Goal: Communication & Community: Answer question/provide support

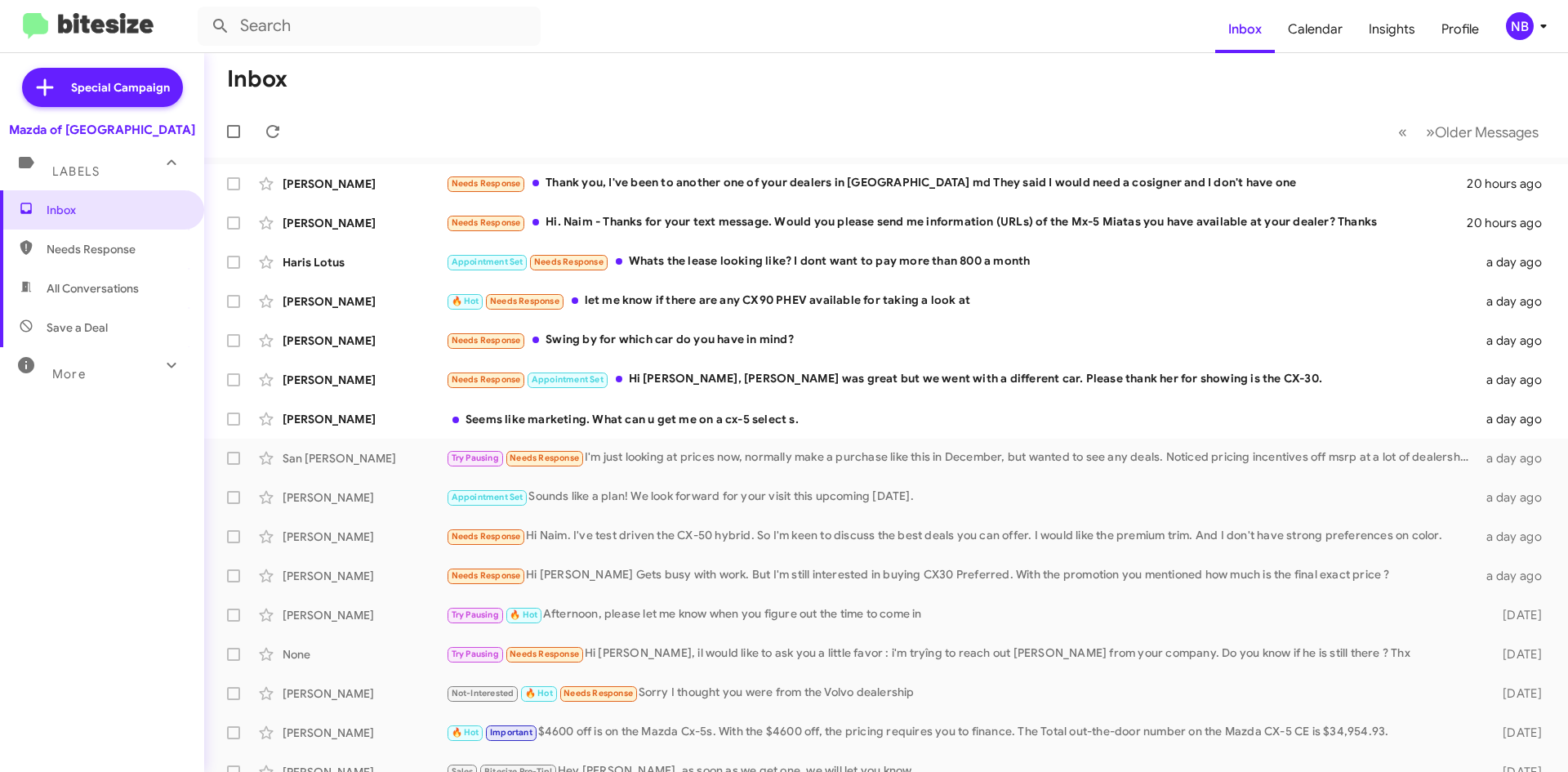
click at [797, 104] on mat-toolbar-row "Inbox" at bounding box center [886, 80] width 1364 height 53
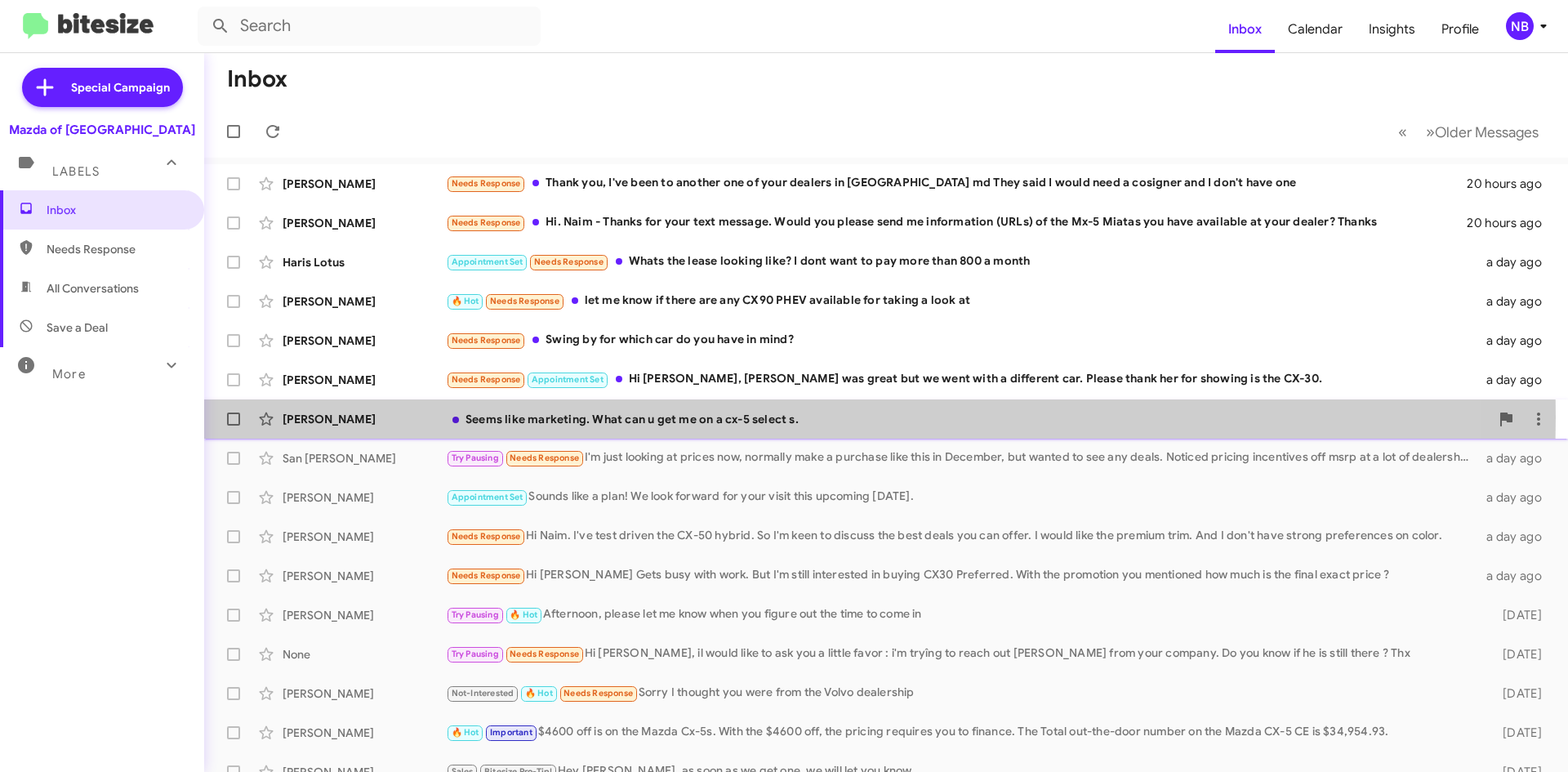
click at [689, 417] on div "Seems like marketing. What can u get me on a cx-5 select s." at bounding box center [968, 419] width 1044 height 17
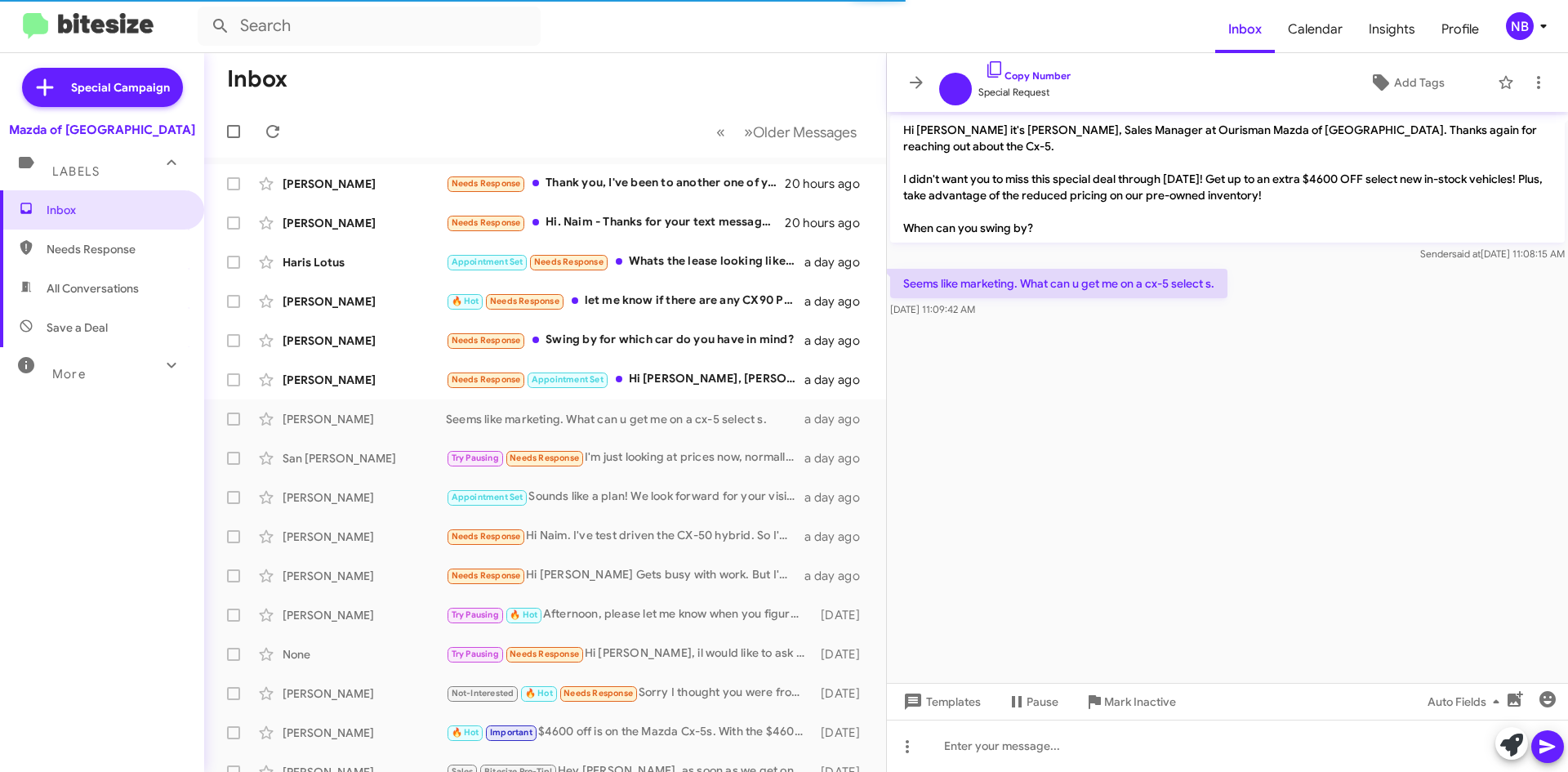
drag, startPoint x: 1006, startPoint y: 276, endPoint x: 1157, endPoint y: 283, distance: 151.2
click at [1156, 283] on div "Seems like marketing. What can u get me on a cx-5 select s. [DATE] 11:09:42 AM" at bounding box center [1059, 293] width 337 height 49
click at [1158, 276] on p "Seems like marketing. What can u get me on a cx-5 select s." at bounding box center [1059, 283] width 337 height 29
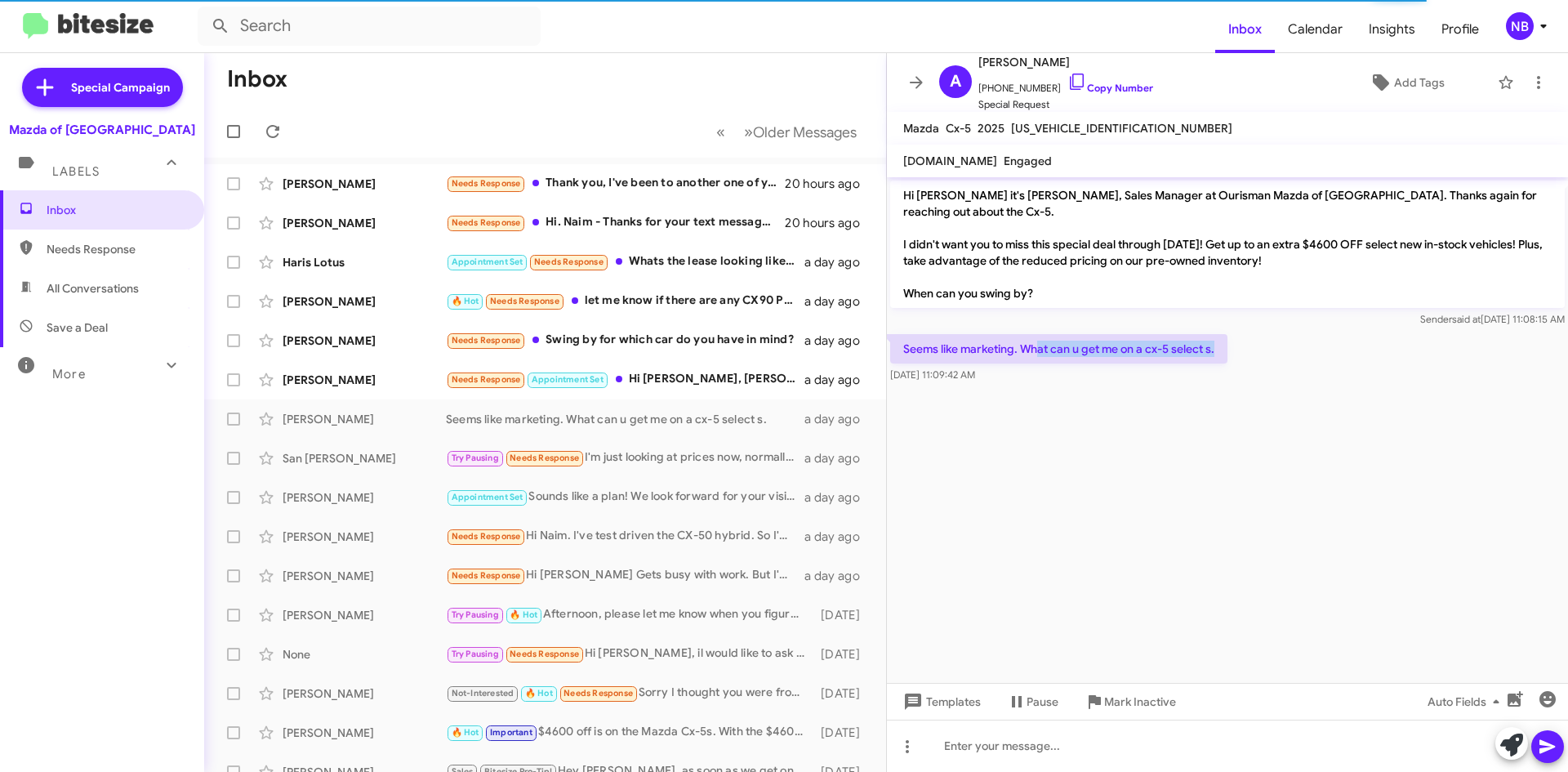
drag, startPoint x: 1041, startPoint y: 337, endPoint x: 1218, endPoint y: 346, distance: 177.2
click at [1218, 346] on p "Seems like marketing. What can u get me on a cx-5 select s." at bounding box center [1059, 349] width 337 height 29
click at [1112, 82] on link "Copy Number" at bounding box center [1110, 88] width 86 height 13
copy p "at can u get me on a cx-5 select s."
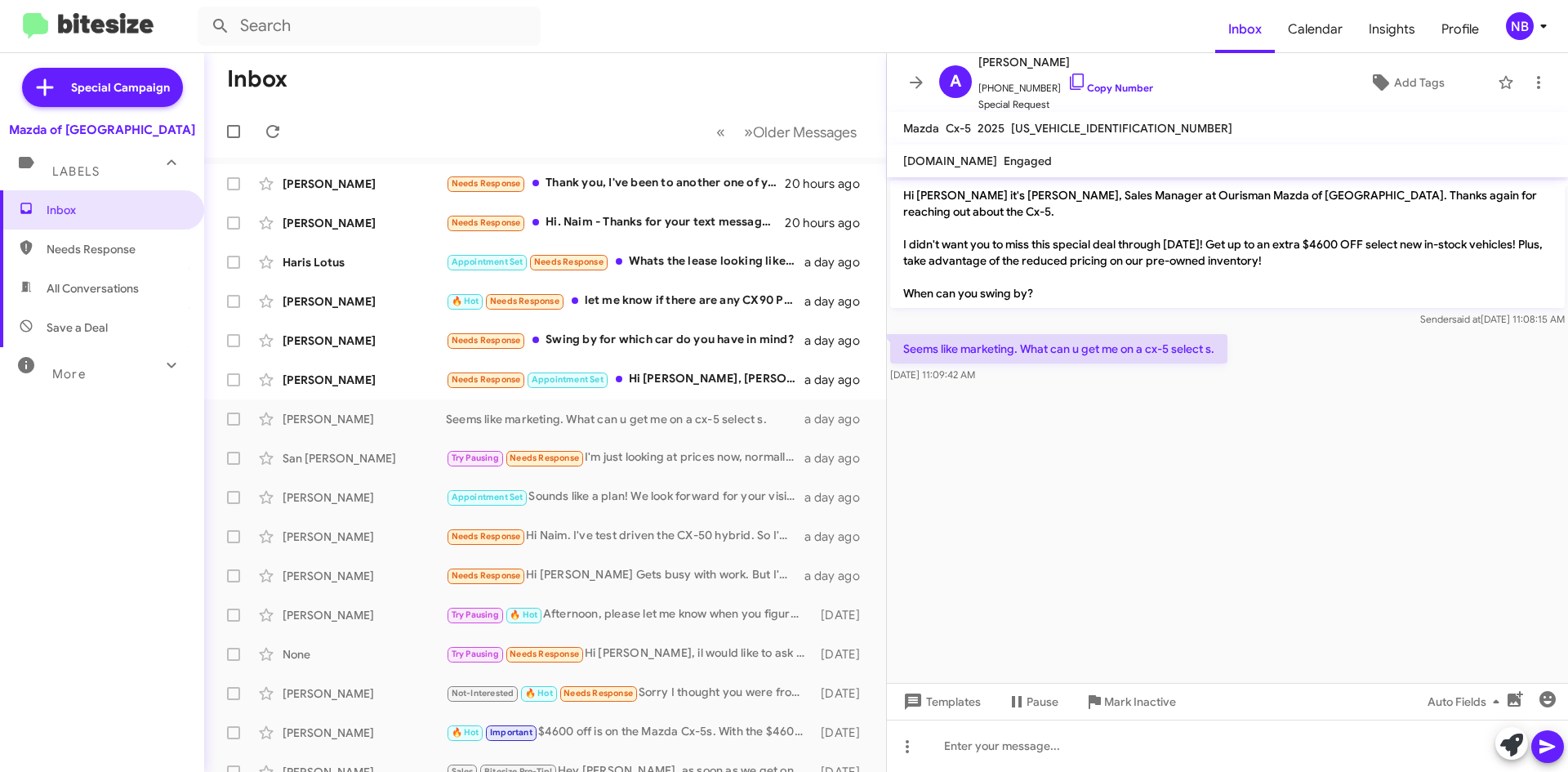
click at [108, 628] on div "Inbox Needs Response All Conversations Save a Deal More Important 🔥 Hot Appoint…" at bounding box center [102, 422] width 205 height 463
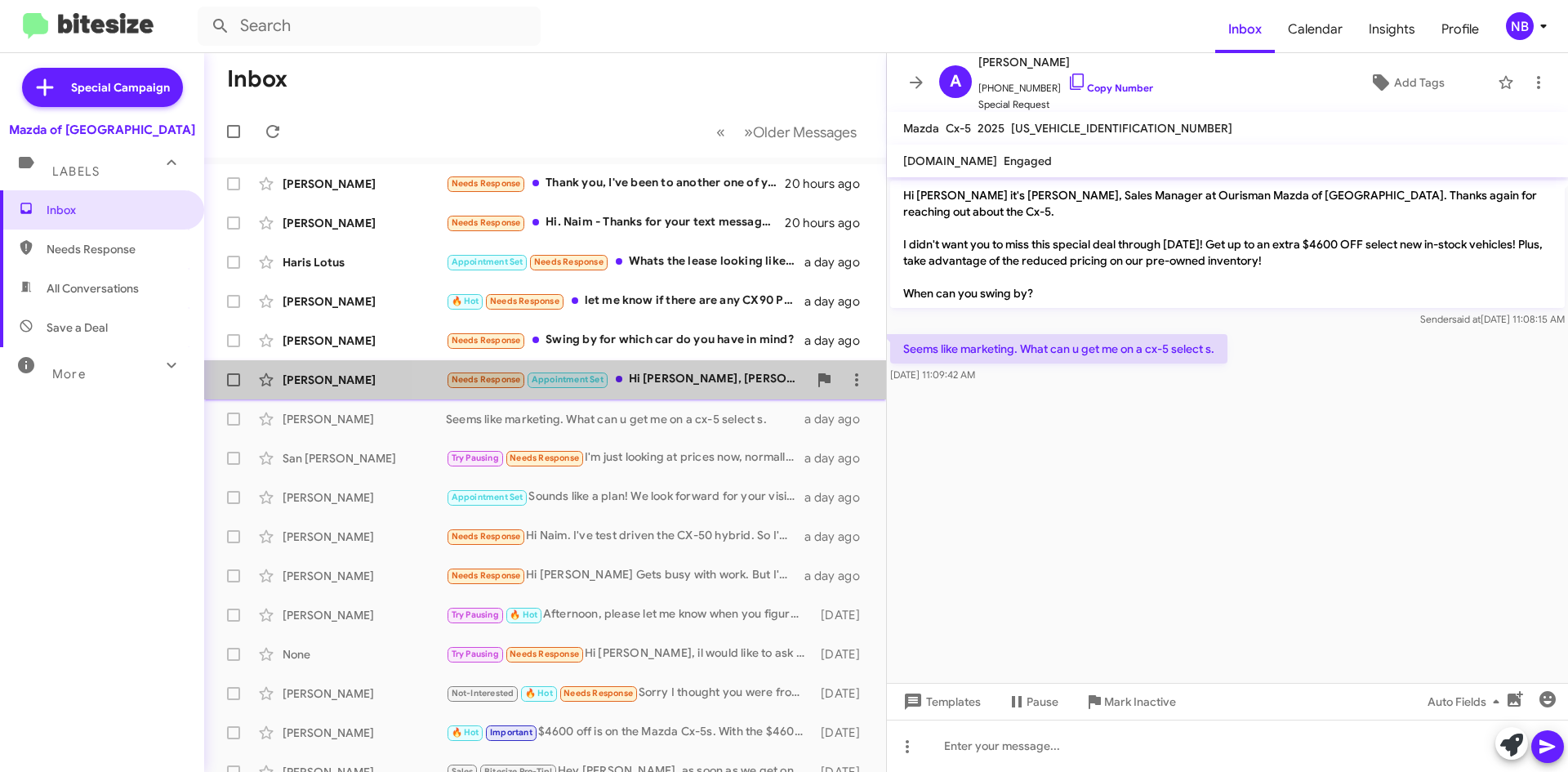
click at [710, 375] on div "Needs Response Appointment Set Hi [PERSON_NAME], [PERSON_NAME] was great but we…" at bounding box center [627, 379] width 362 height 18
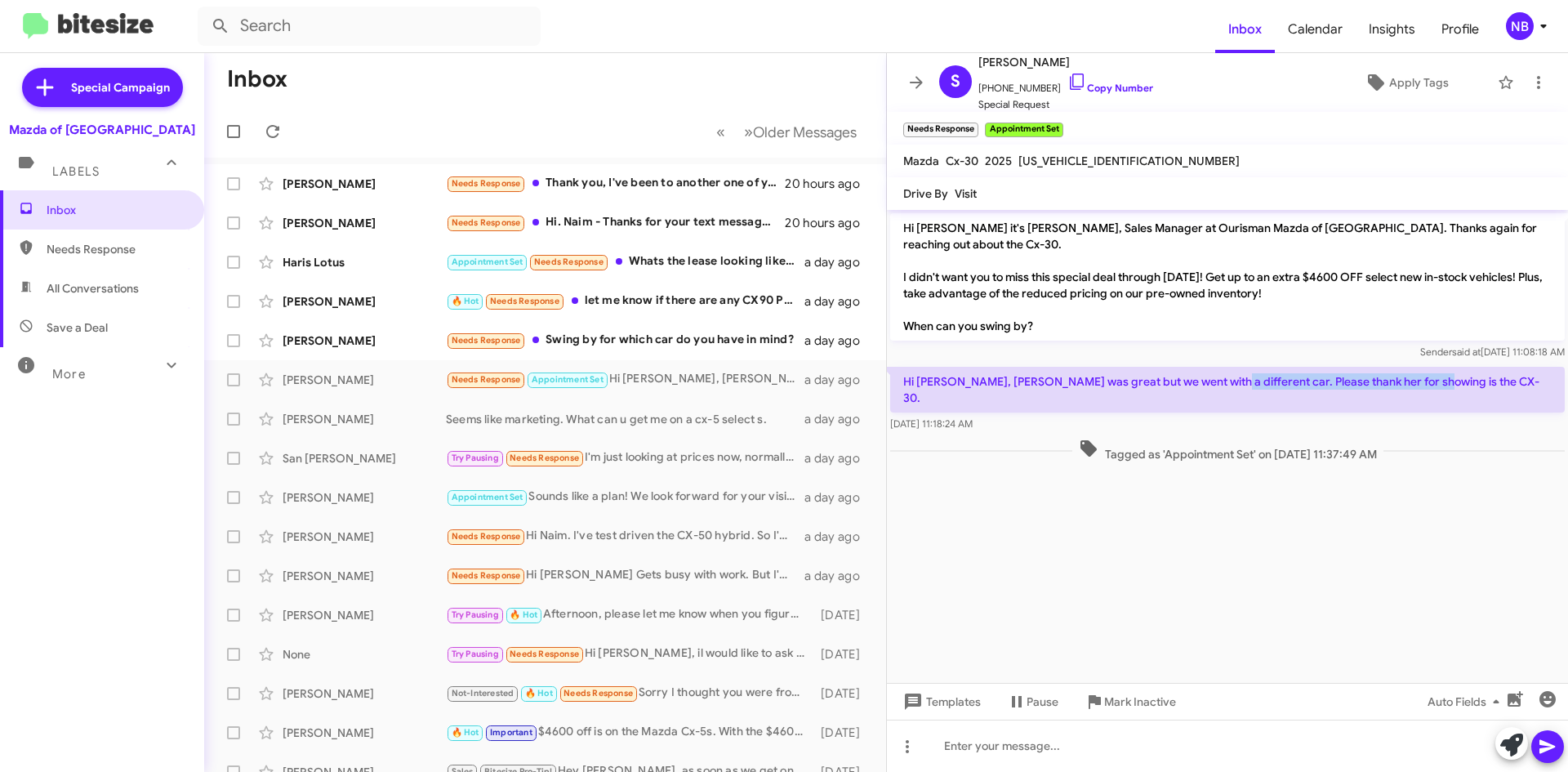
drag, startPoint x: 1201, startPoint y: 367, endPoint x: 1420, endPoint y: 377, distance: 219.2
click at [1420, 377] on p "Hi [PERSON_NAME], [PERSON_NAME] was great but we went with a different car. Ple…" at bounding box center [1227, 389] width 675 height 46
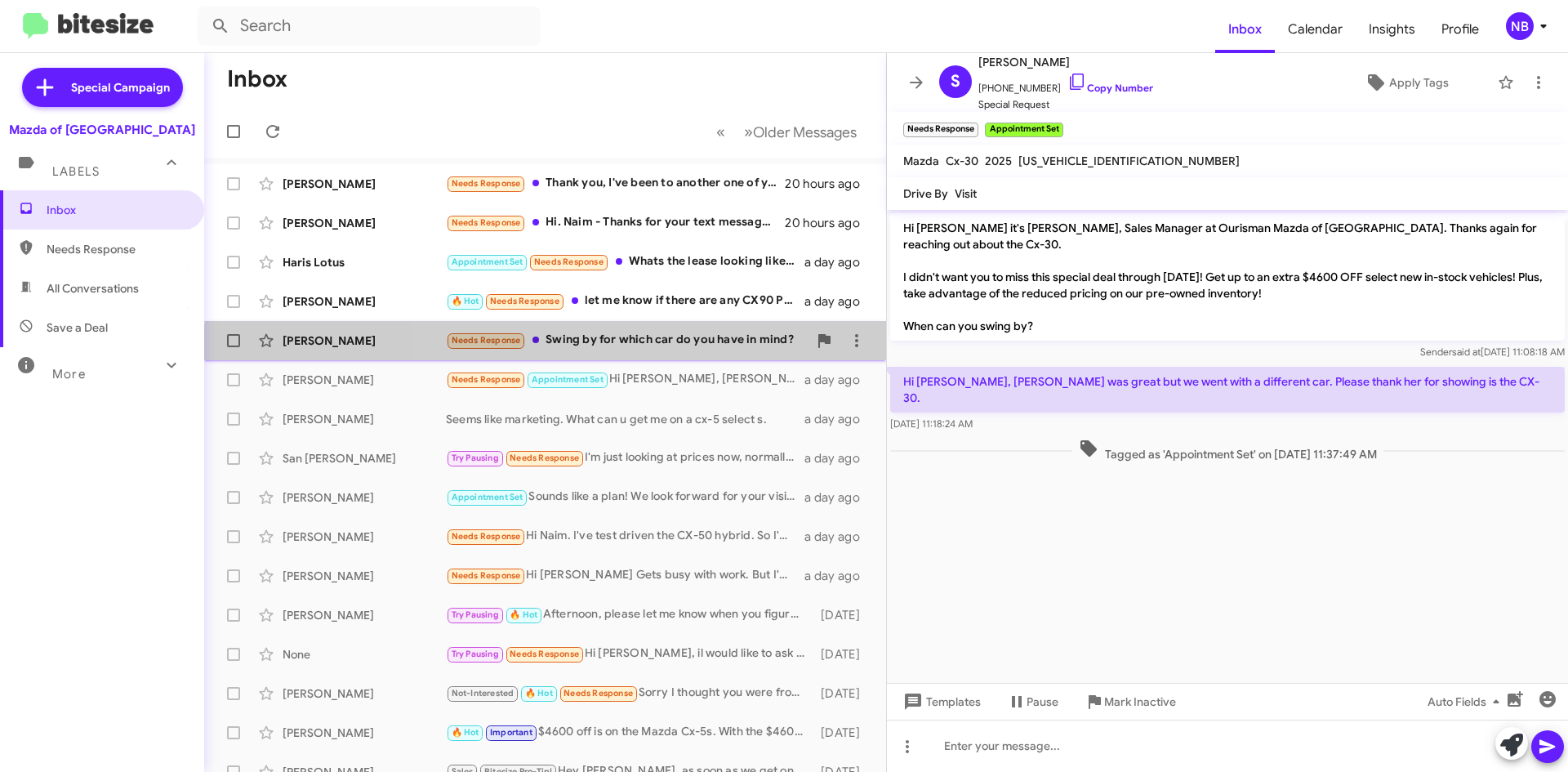
click at [663, 351] on div "[PERSON_NAME] Needs Response Swing by for which car do you have in mind? a day …" at bounding box center [545, 341] width 656 height 33
click at [685, 344] on div "Needs Response Swing by for which car do you have in mind?" at bounding box center [627, 340] width 362 height 18
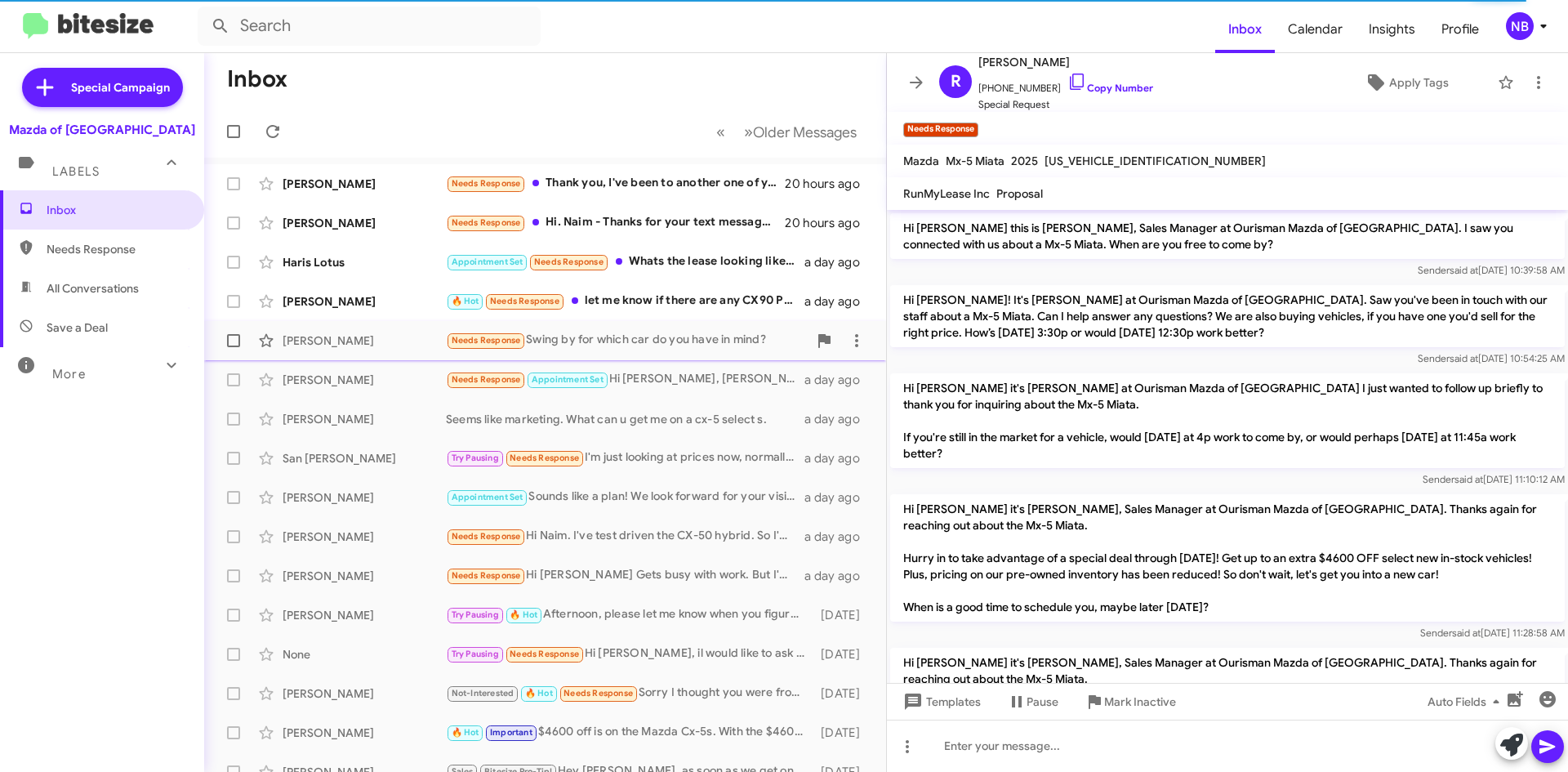
scroll to position [195, 0]
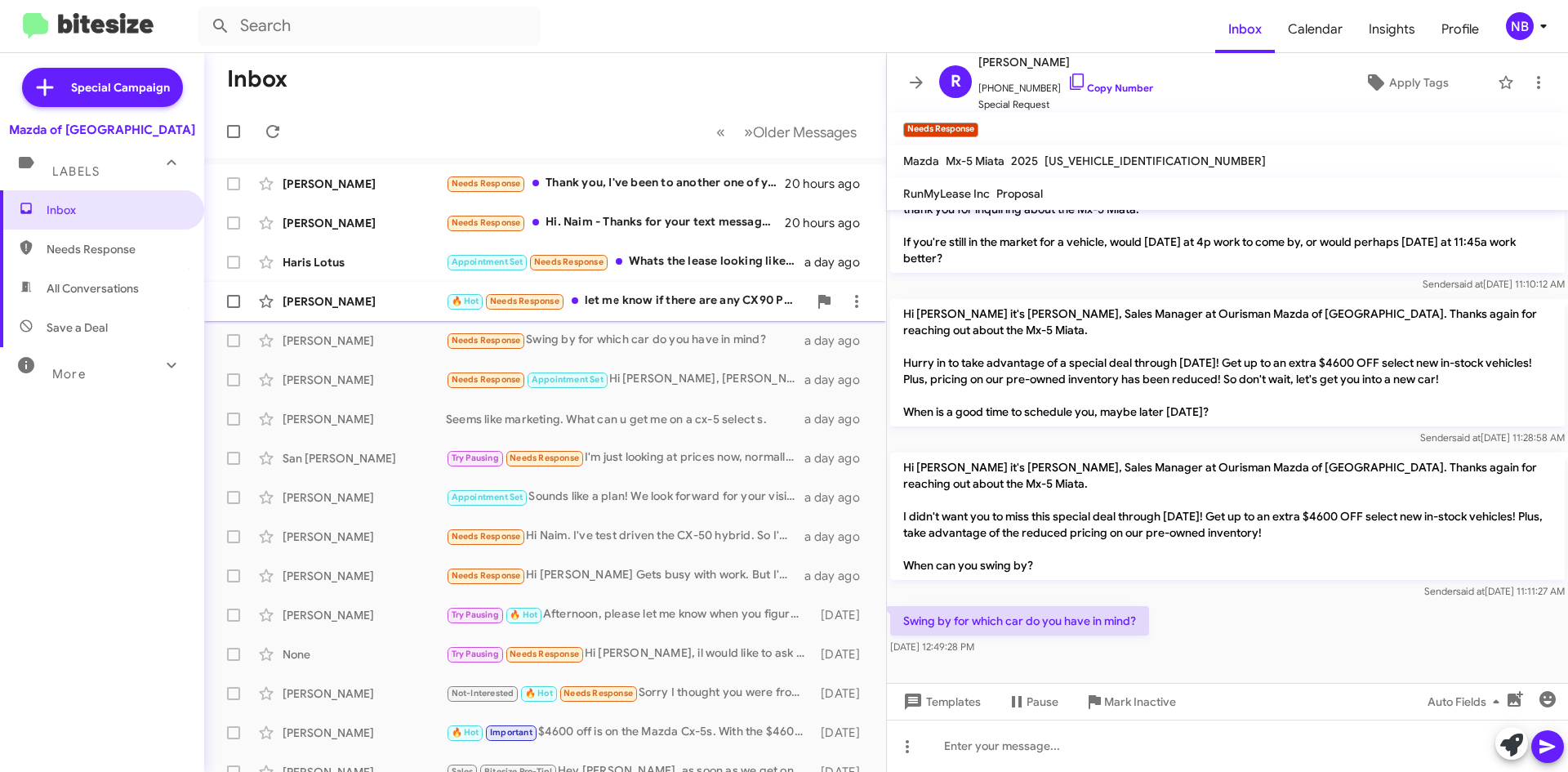
drag, startPoint x: 692, startPoint y: 321, endPoint x: 650, endPoint y: 312, distance: 43.0
drag, startPoint x: 650, startPoint y: 312, endPoint x: 1191, endPoint y: 557, distance: 593.9
click at [1191, 557] on p "Hi [PERSON_NAME] it's [PERSON_NAME], Sales Manager at Ourisman Mazda of [GEOGRA…" at bounding box center [1227, 516] width 675 height 128
click at [1077, 88] on link "Copy Number" at bounding box center [1110, 88] width 86 height 13
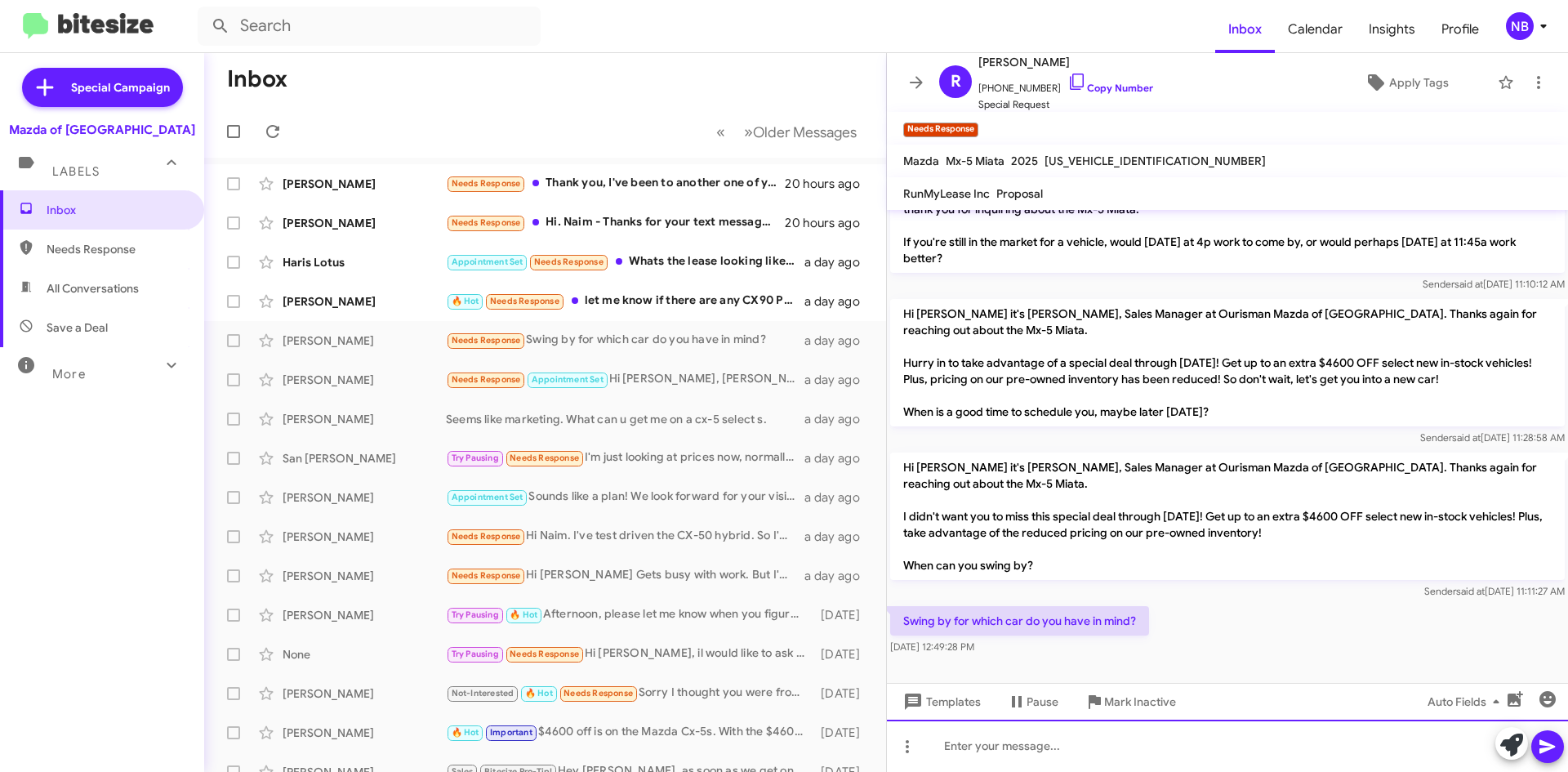
click at [952, 754] on div at bounding box center [1228, 746] width 682 height 53
paste div
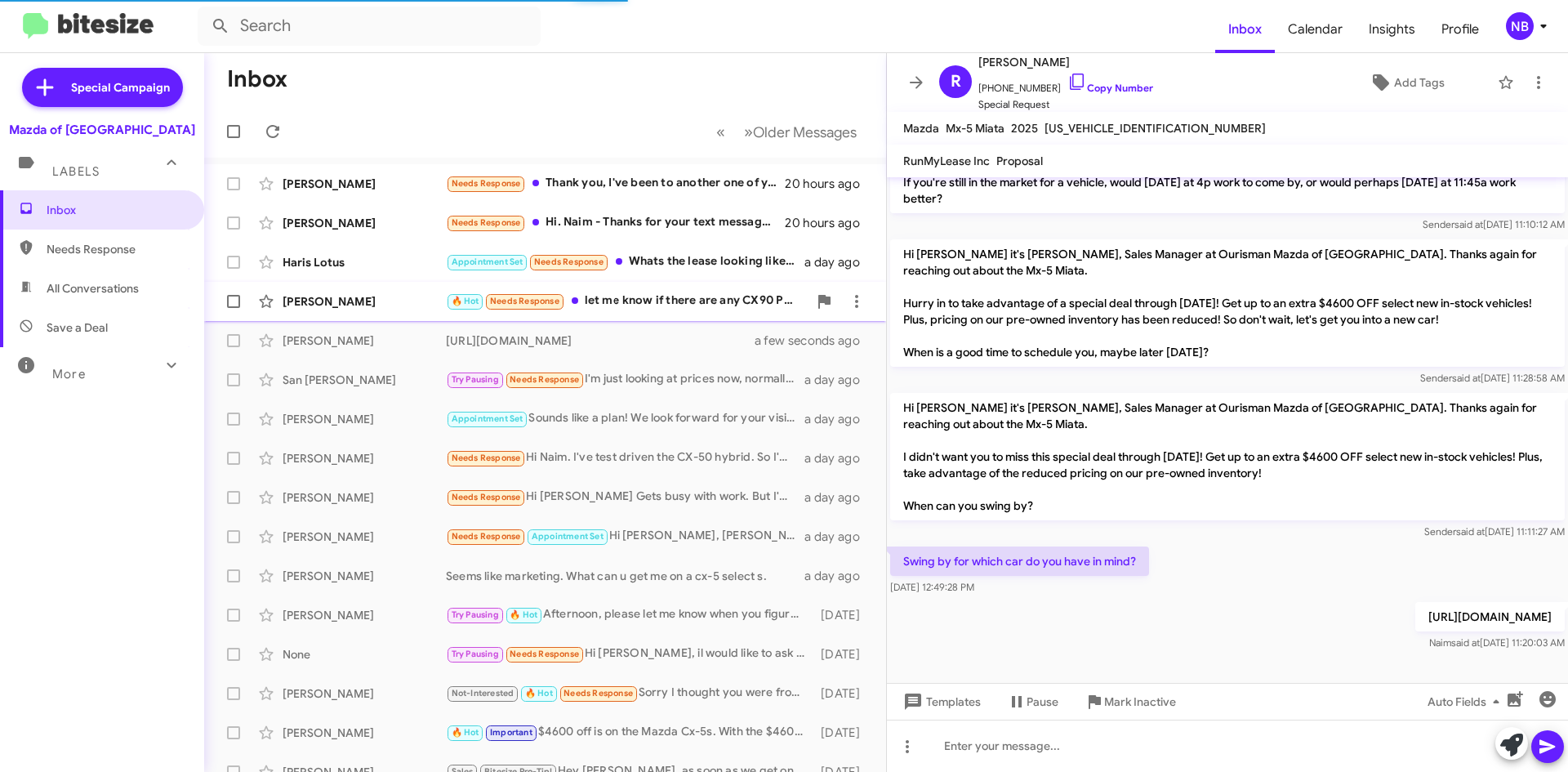
scroll to position [0, 0]
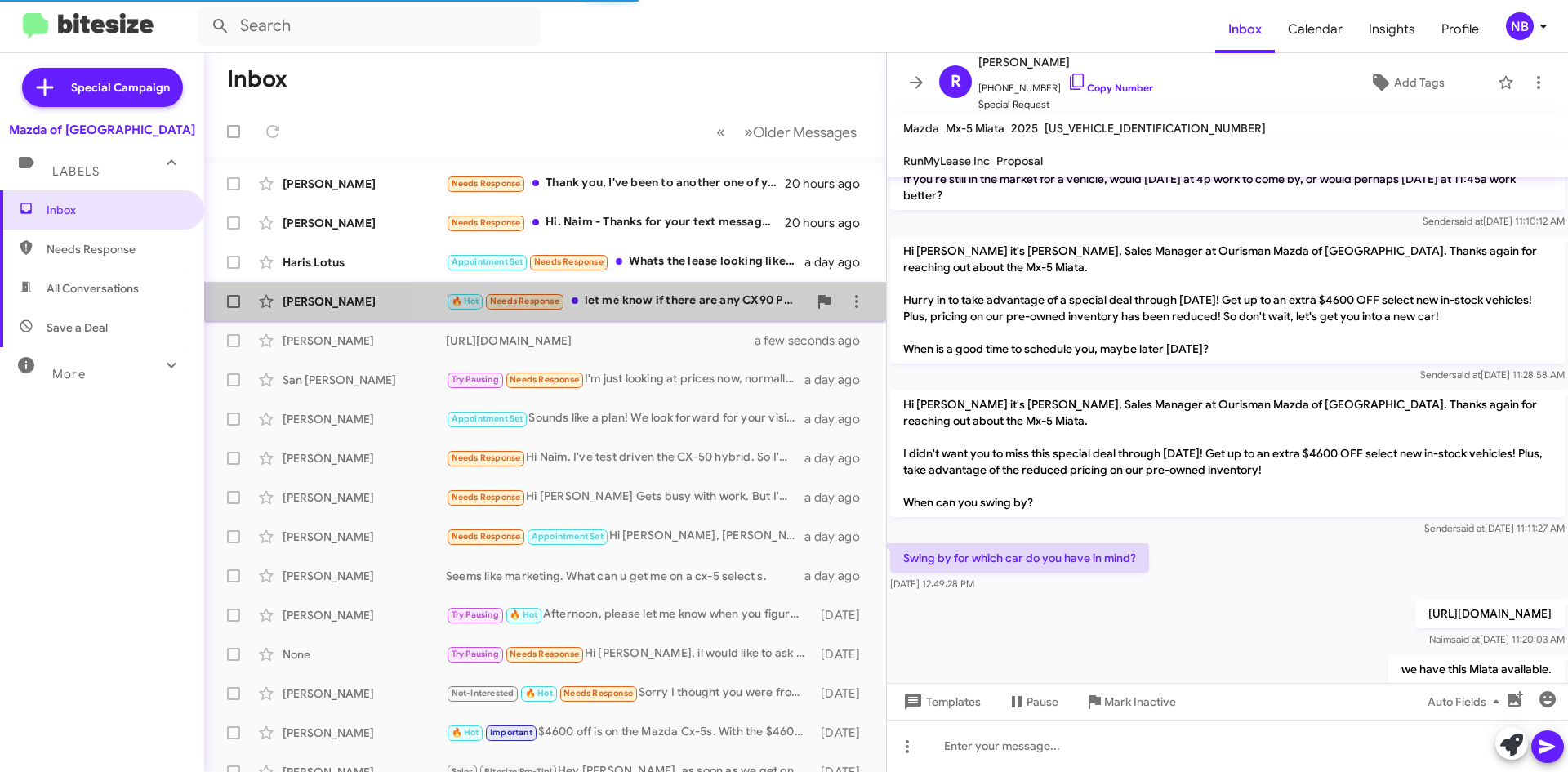
click at [722, 294] on div "🔥 Hot Needs Response let me know if there are any CX90 PHEV available for takin…" at bounding box center [627, 300] width 362 height 18
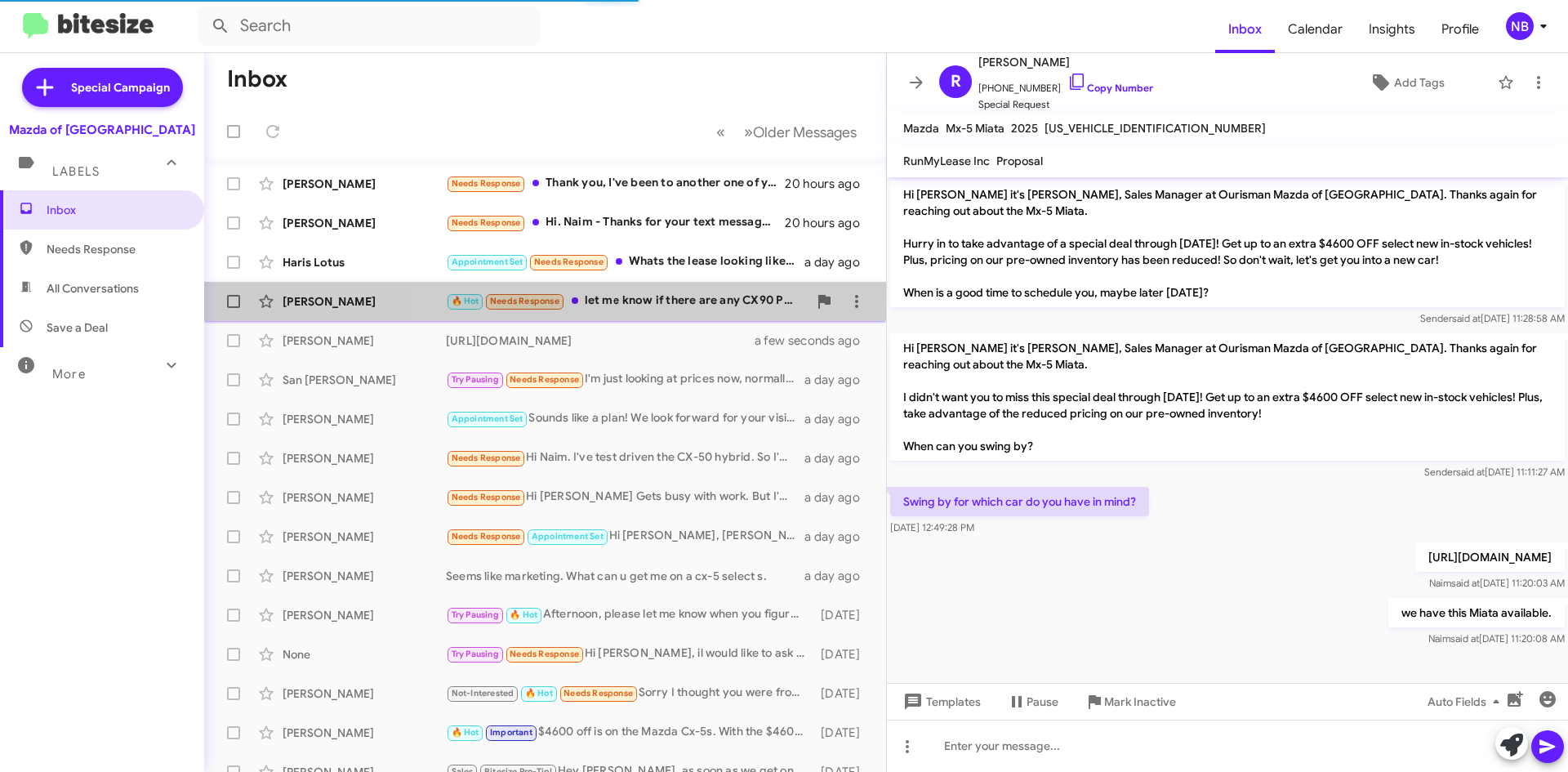
scroll to position [298, 0]
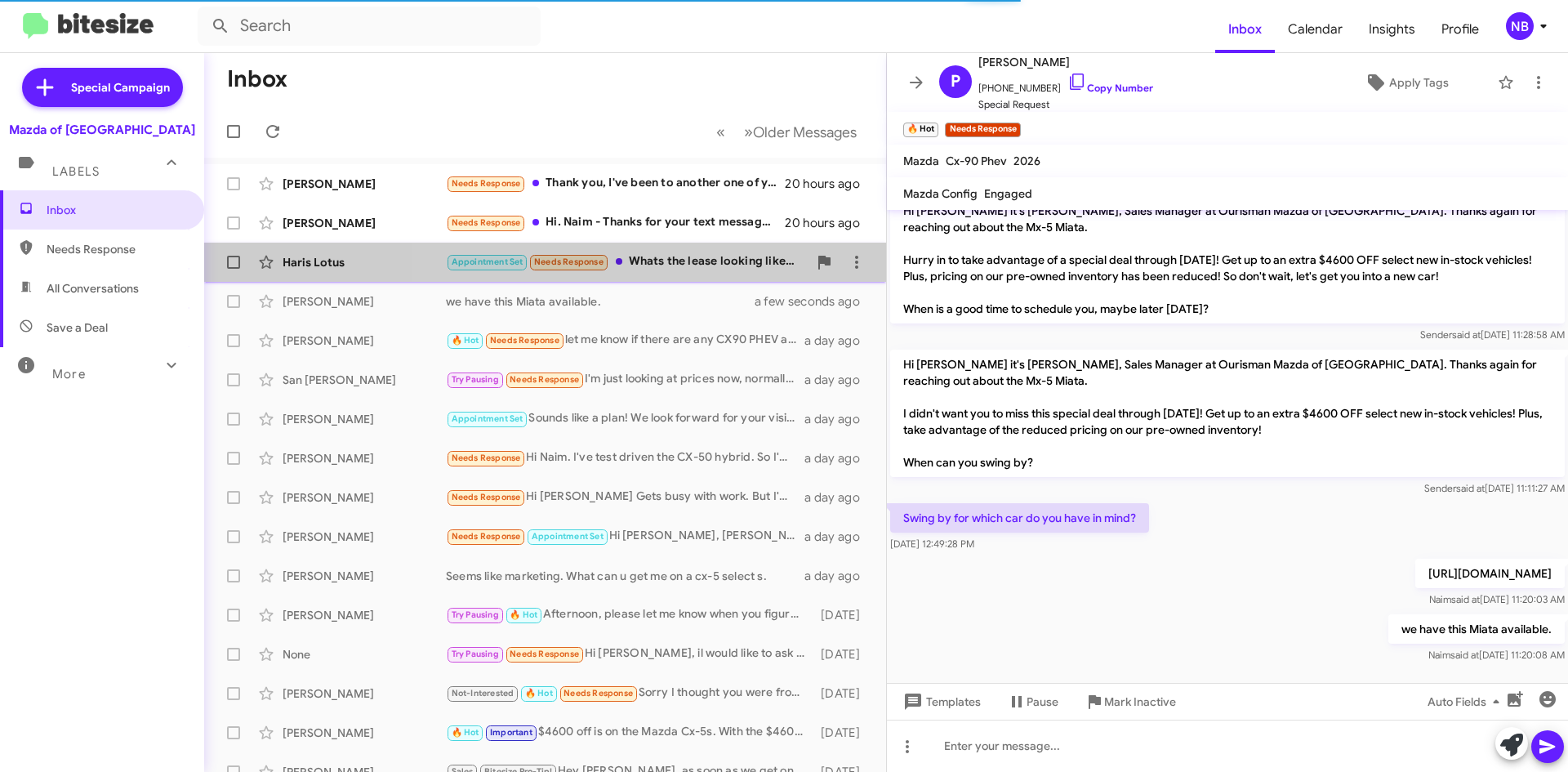
click at [681, 269] on div "Appointment Set Needs Response Whats the lease looking like? I dont want to pay…" at bounding box center [627, 261] width 362 height 18
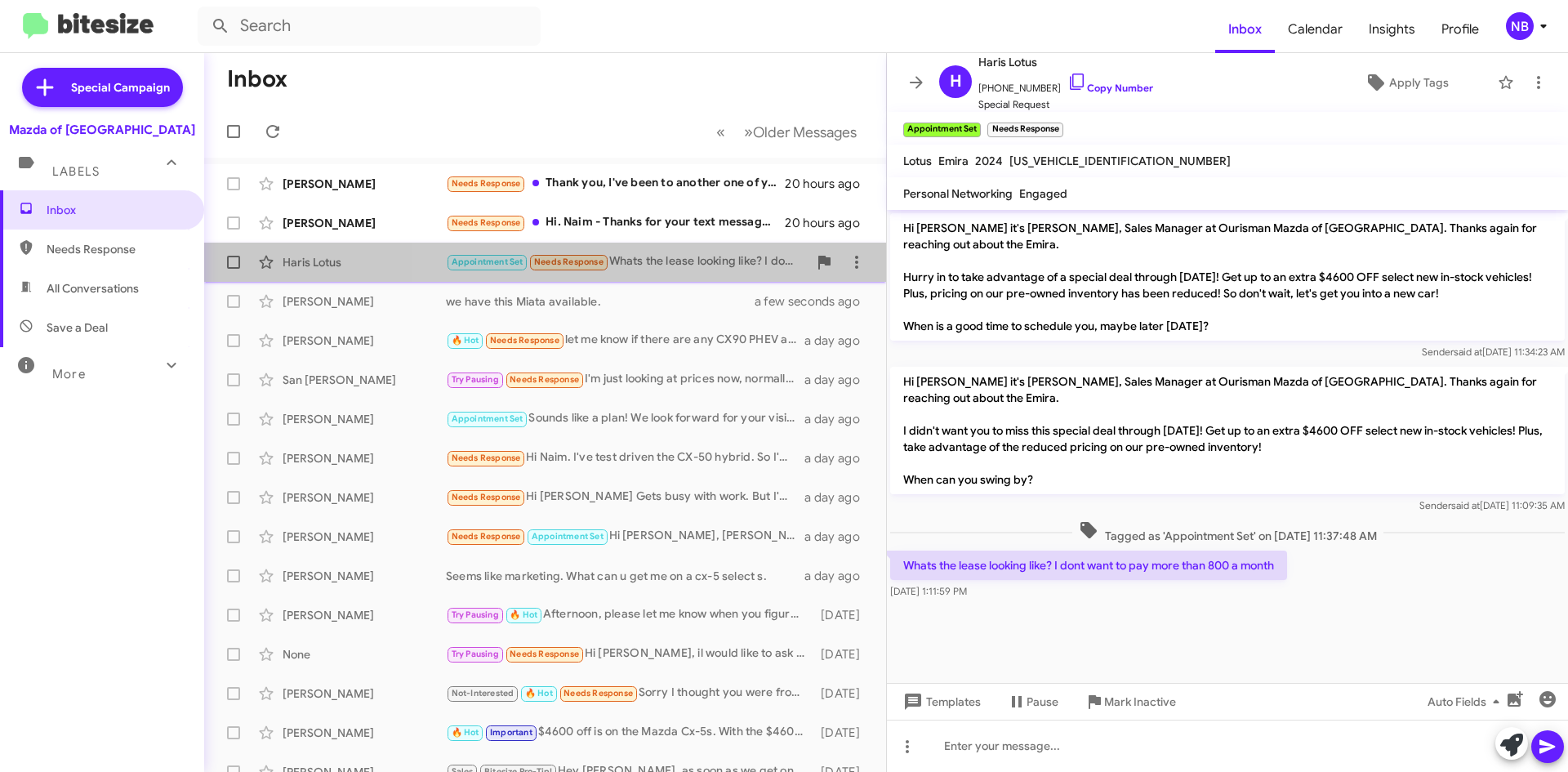
click at [673, 264] on div "Appointment Set Needs Response Whats the lease looking like? I dont want to pay…" at bounding box center [627, 261] width 362 height 18
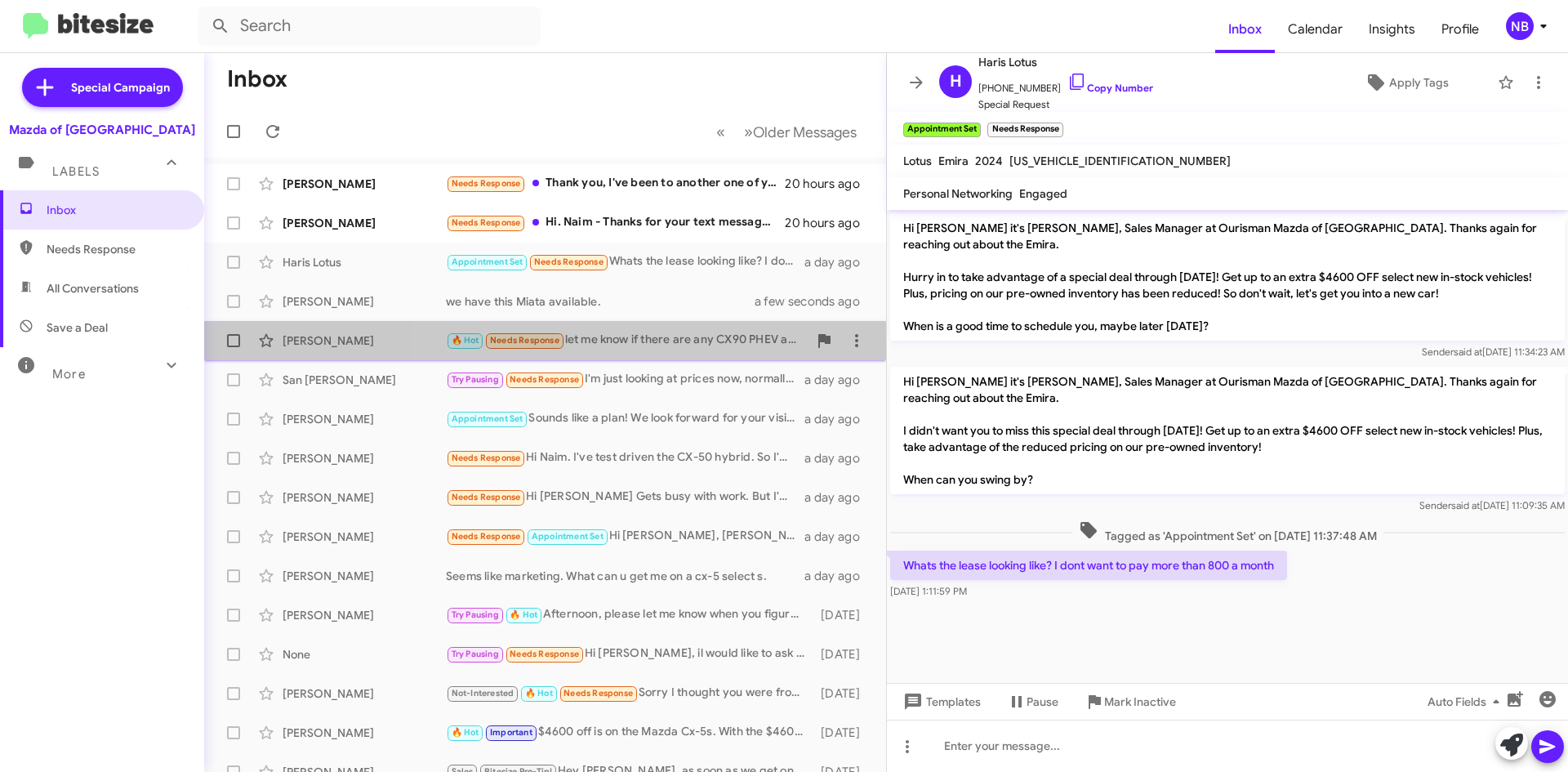
click at [692, 343] on div "🔥 Hot Needs Response let me know if there are any CX90 PHEV available for takin…" at bounding box center [627, 340] width 362 height 18
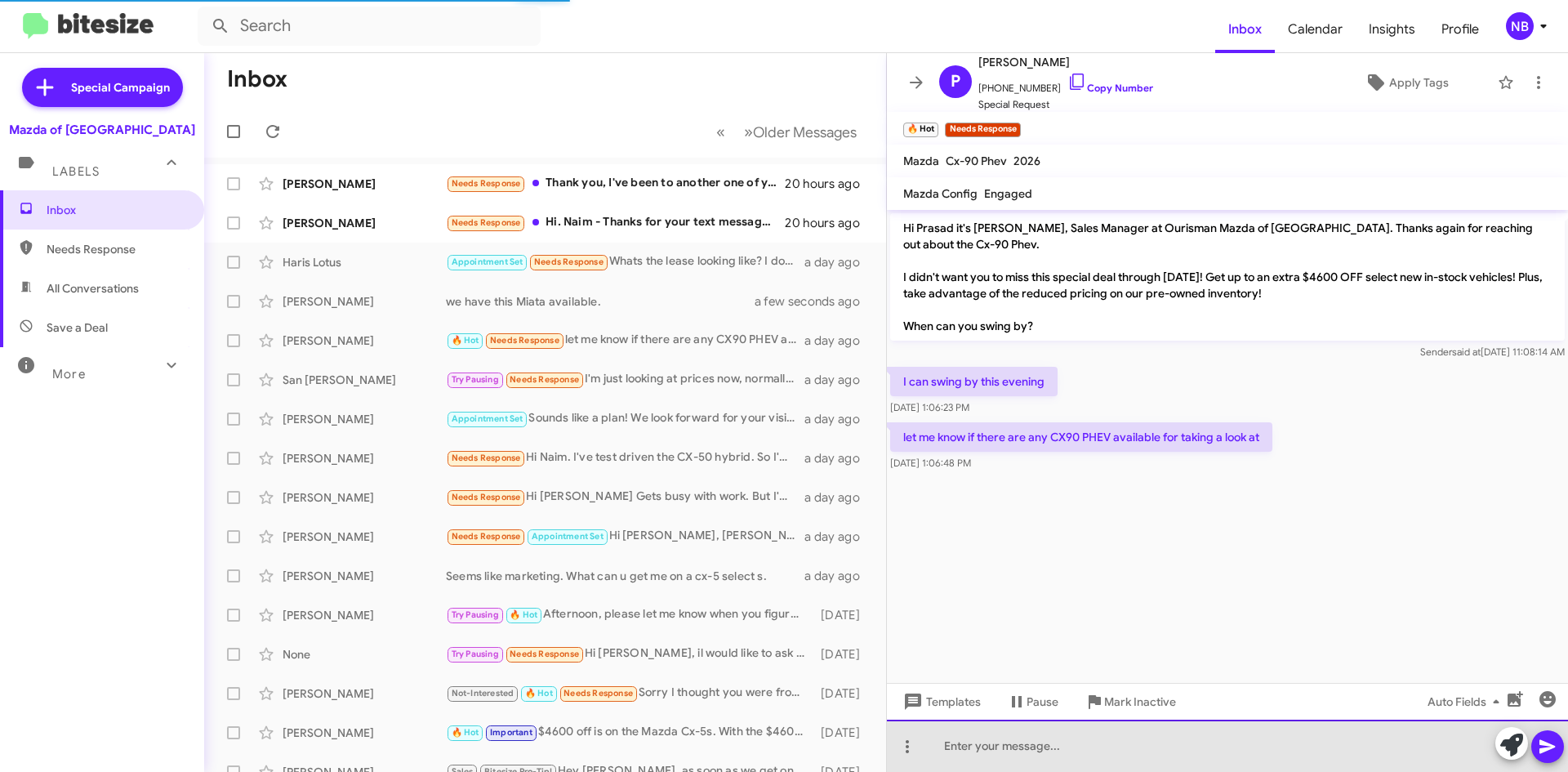
click at [1006, 743] on div at bounding box center [1228, 746] width 682 height 53
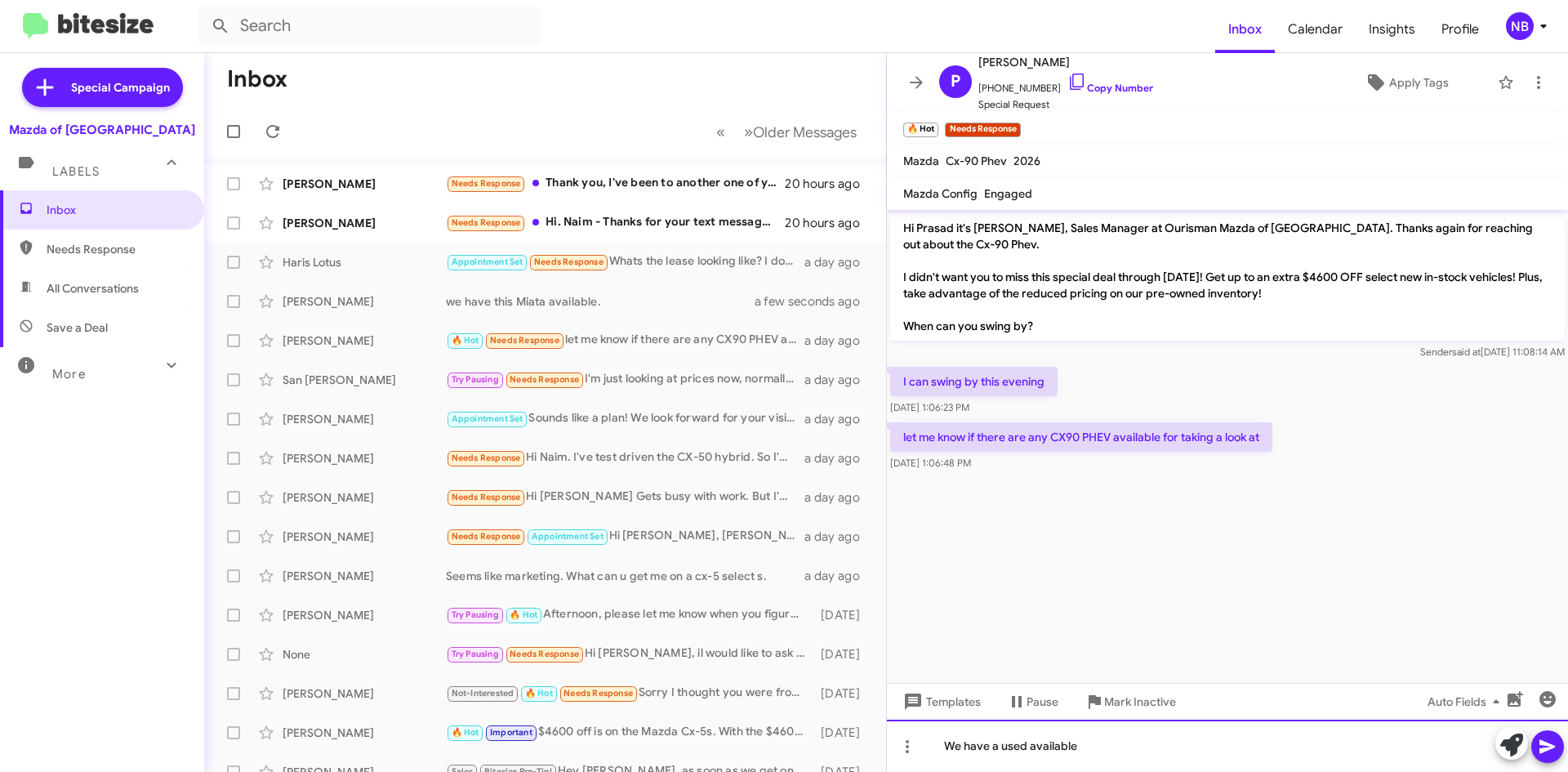
click at [951, 742] on div "We have a used available" at bounding box center [1228, 746] width 682 height 53
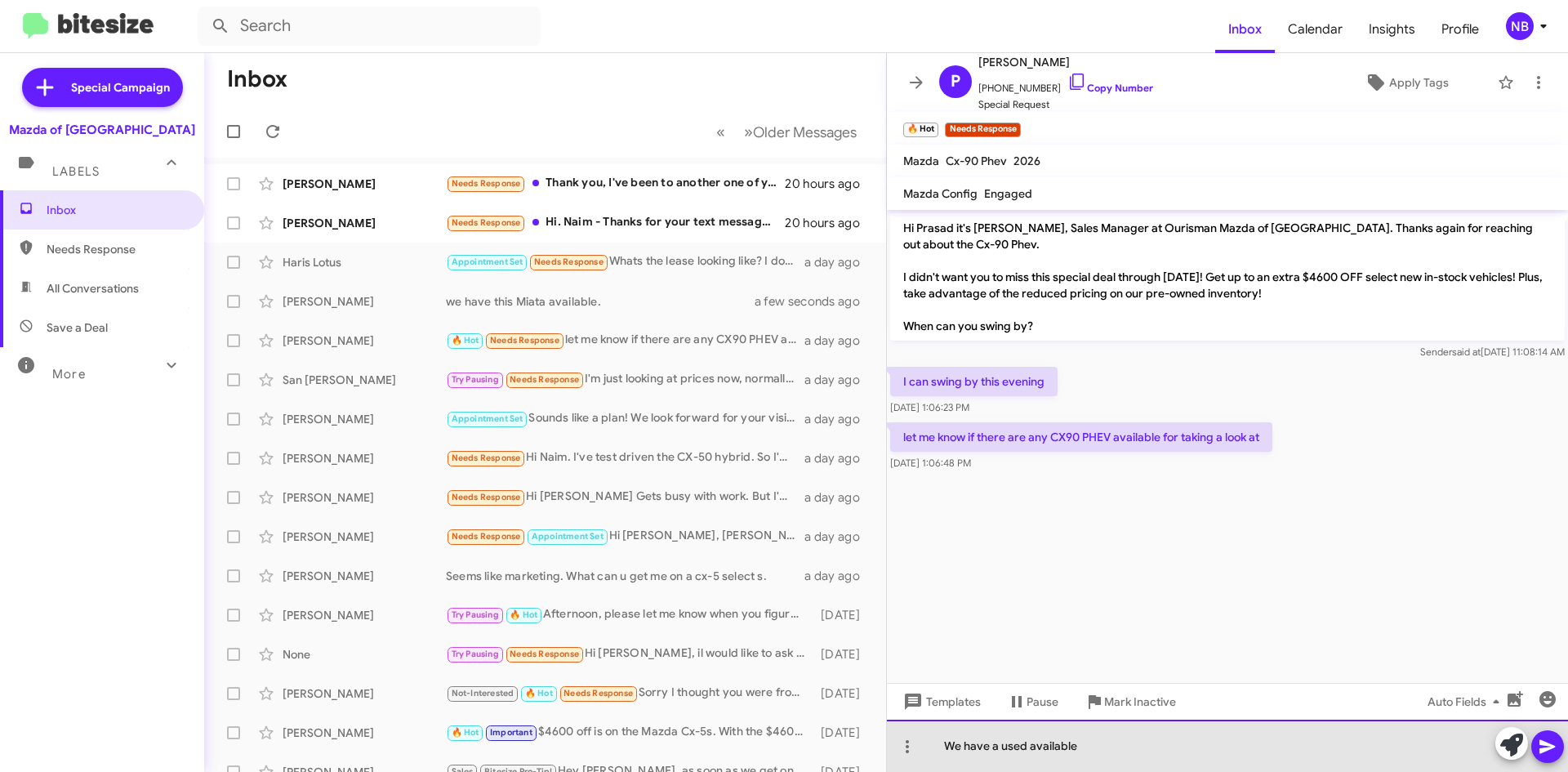
click at [1034, 748] on div "We have a used available" at bounding box center [1228, 746] width 682 height 53
click at [1070, 747] on div "We have a used available" at bounding box center [1228, 746] width 682 height 53
click at [1128, 753] on div "We have a used available" at bounding box center [1228, 746] width 682 height 53
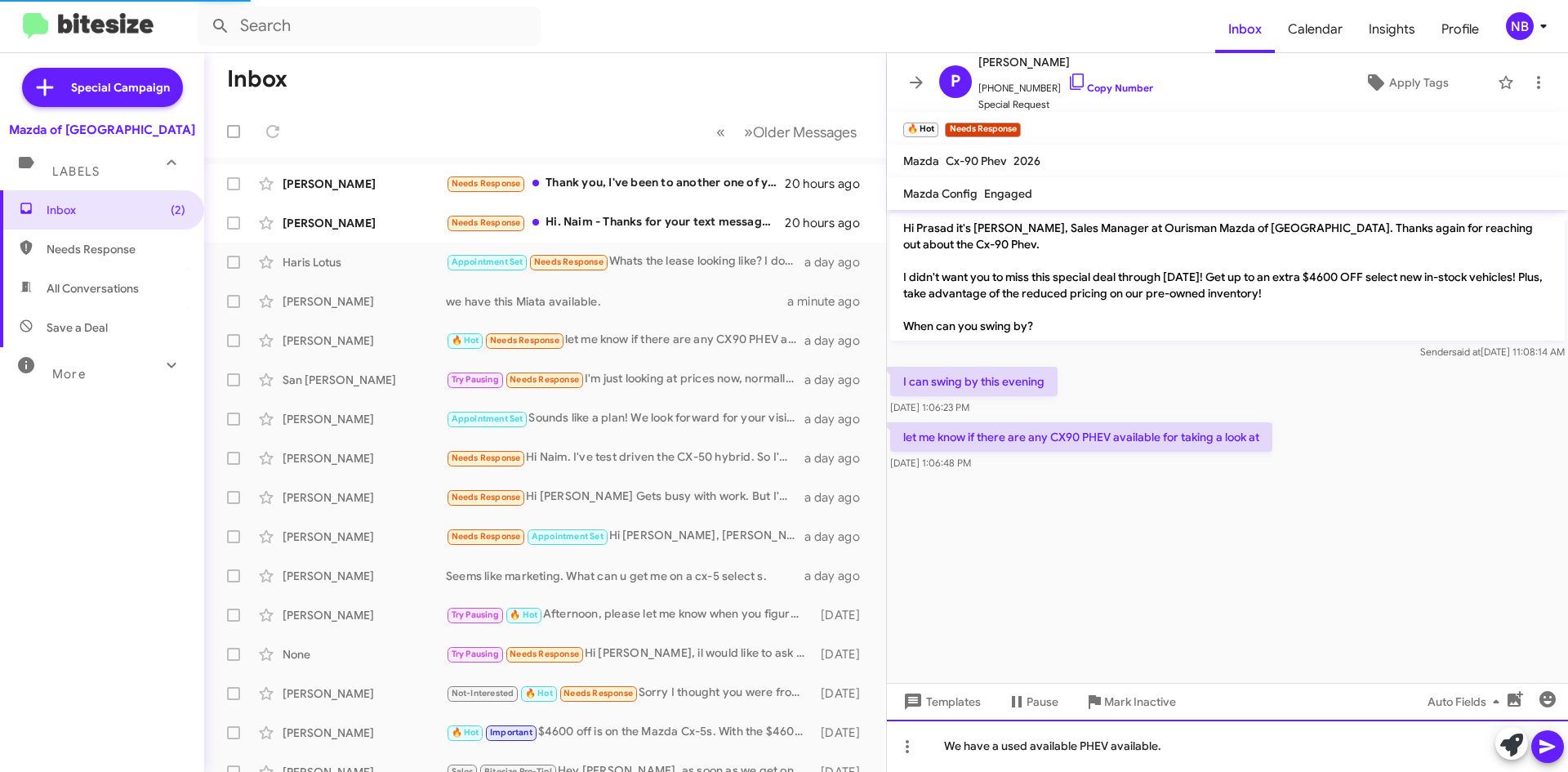
click at [1060, 753] on div "We have a used available PHEV available." at bounding box center [1228, 746] width 682 height 53
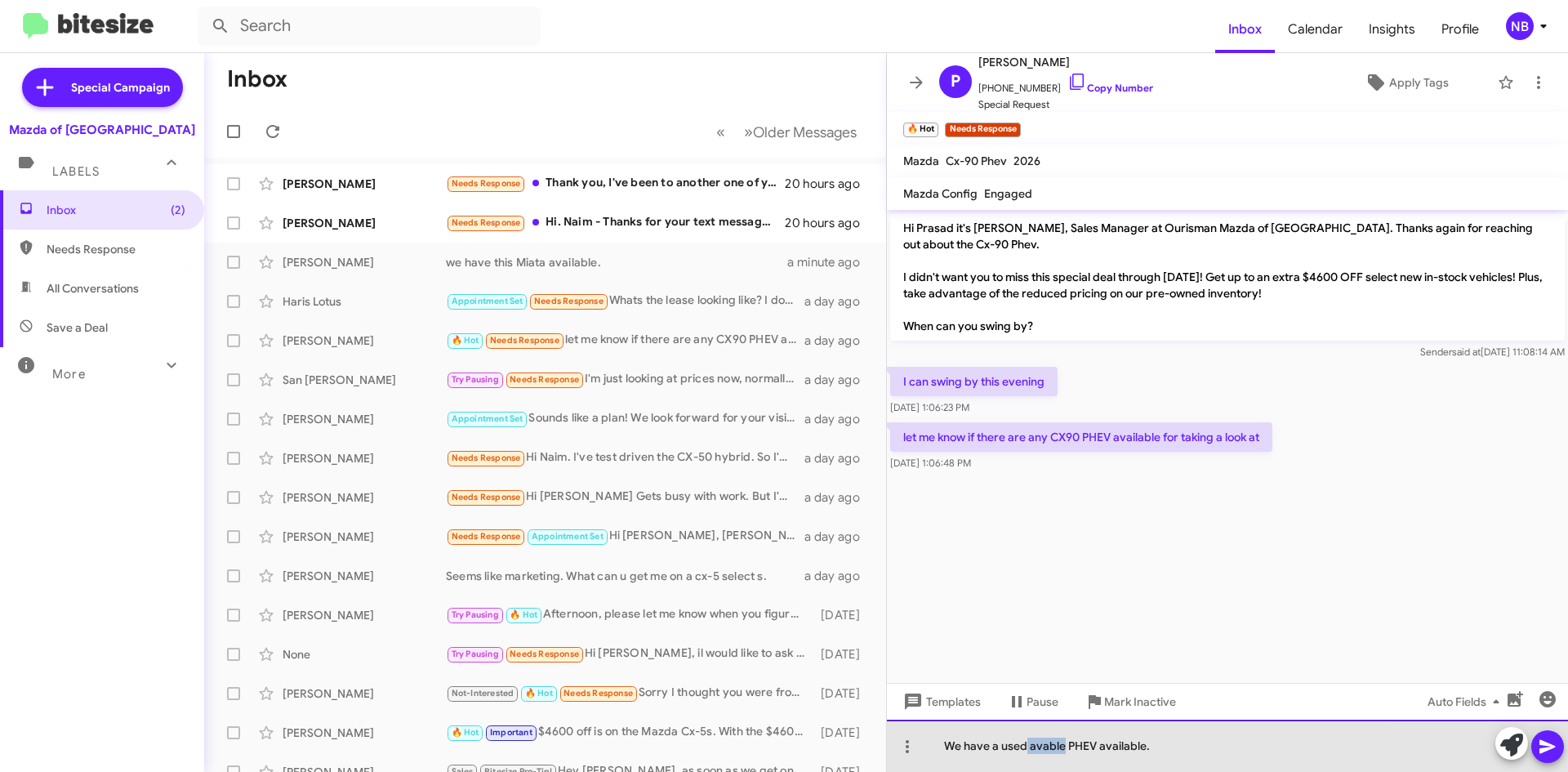
click at [1027, 744] on div "We have a used avable PHEV available." at bounding box center [1228, 746] width 682 height 53
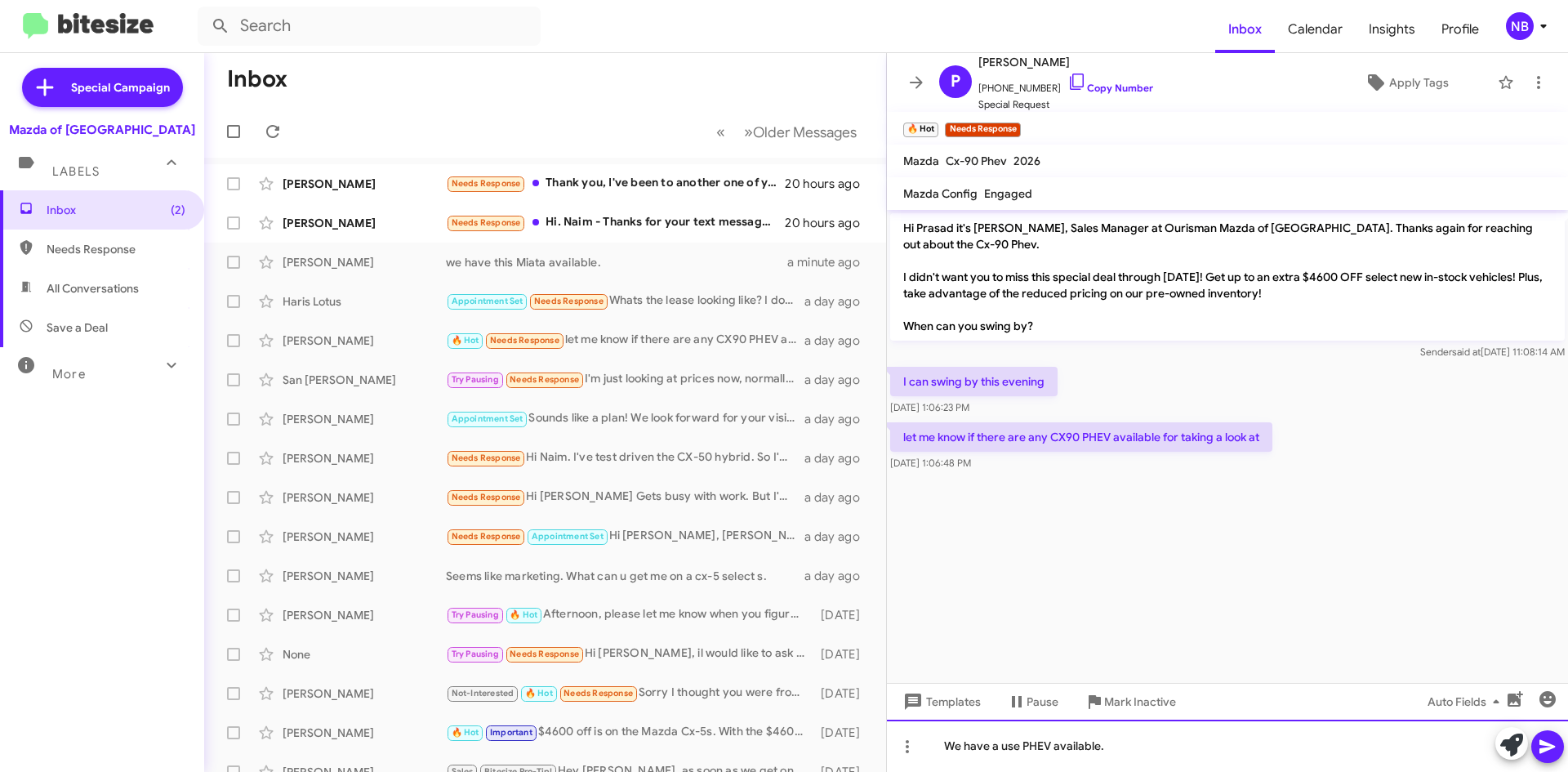
click at [1145, 748] on div "We have a use PHEV available." at bounding box center [1228, 746] width 682 height 53
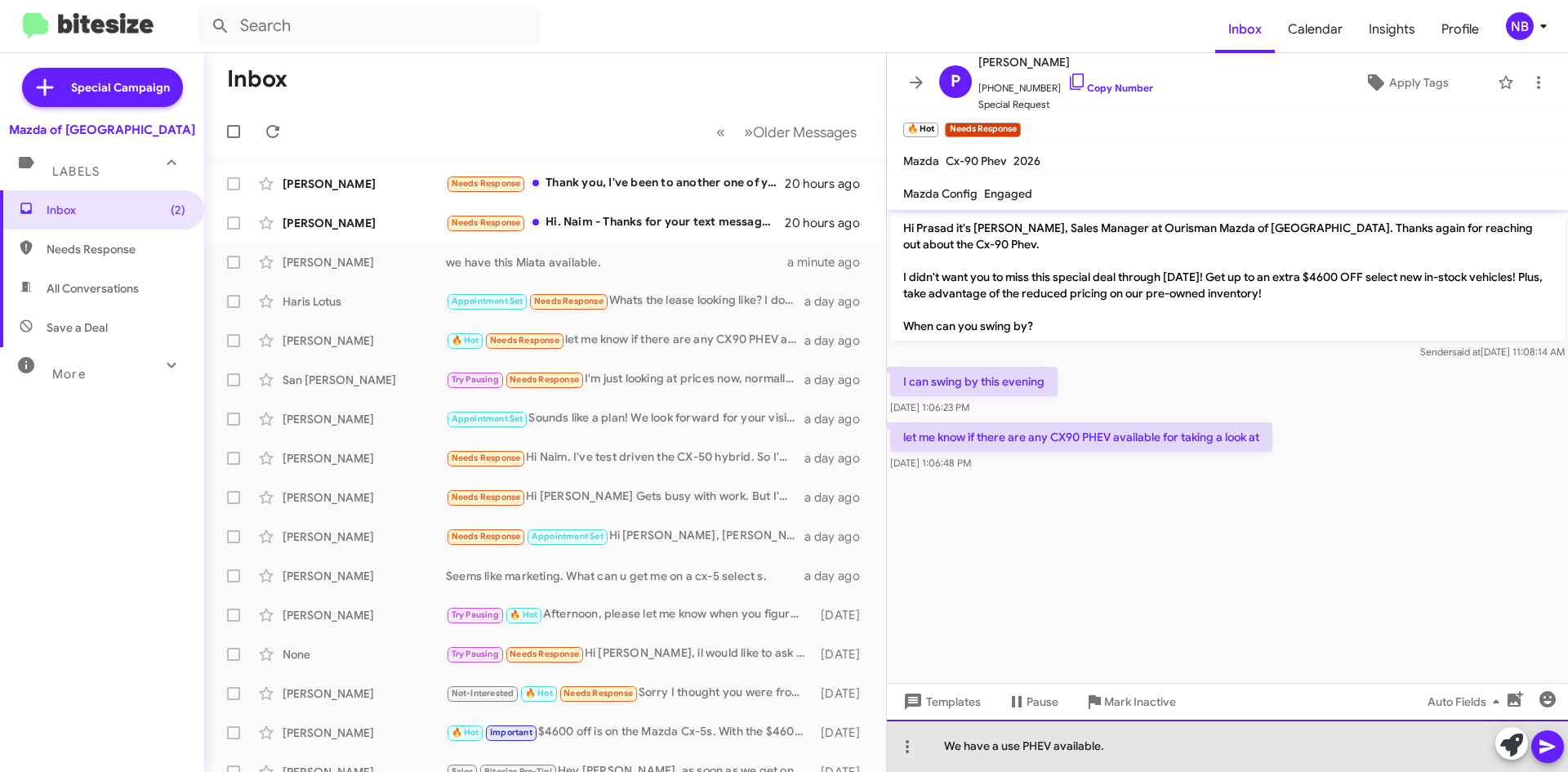
click at [1007, 749] on div "We have a use PHEV available." at bounding box center [1228, 746] width 682 height 53
click at [1021, 750] on div "We have a use PHEV available." at bounding box center [1228, 746] width 682 height 53
click at [1128, 751] on div "We have a used PHEV available." at bounding box center [1228, 746] width 682 height 53
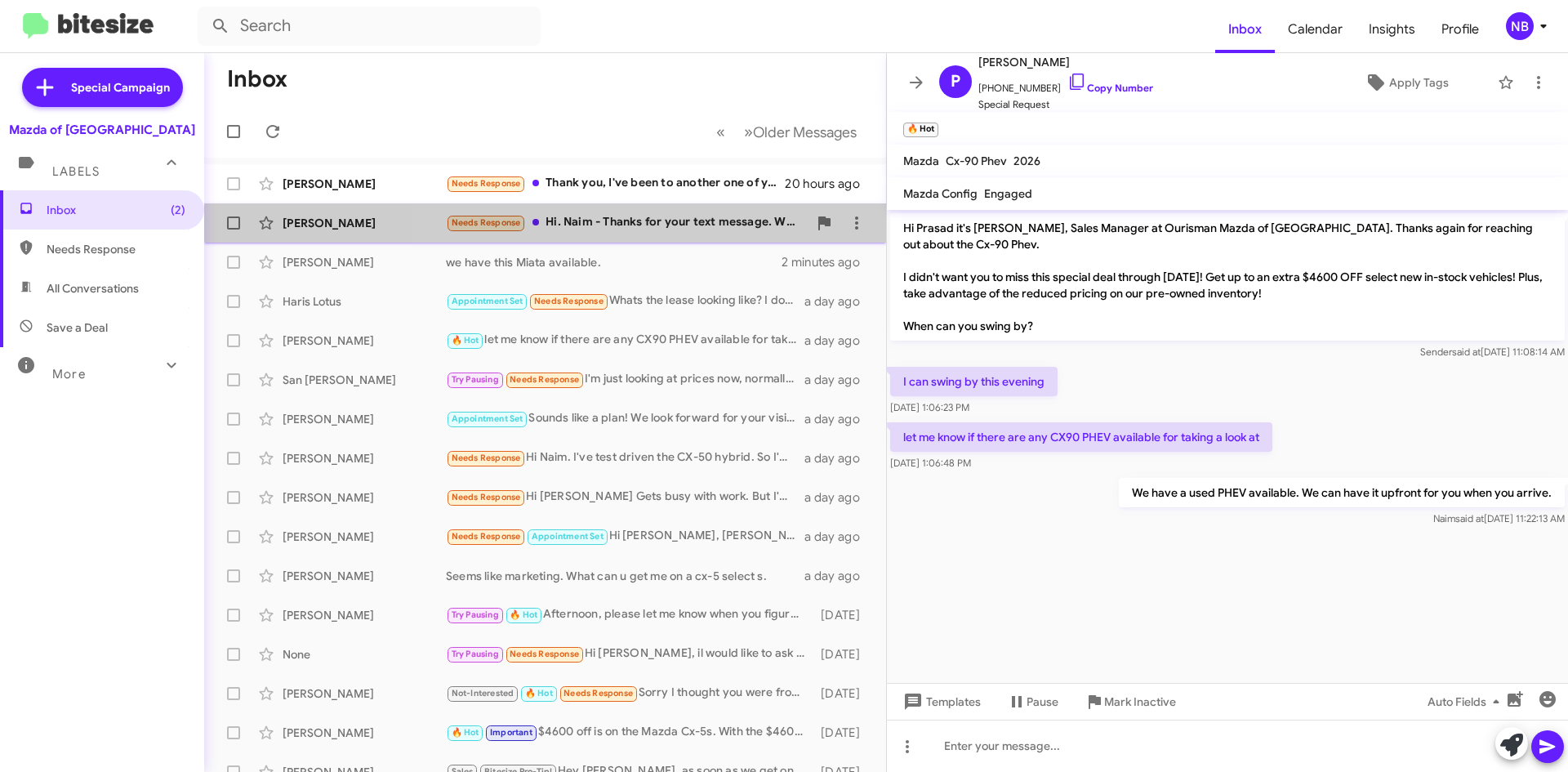
click at [669, 203] on span "[PERSON_NAME] Needs Response Hi. Naim - Thanks for your text message. Would you…" at bounding box center [545, 223] width 682 height 39
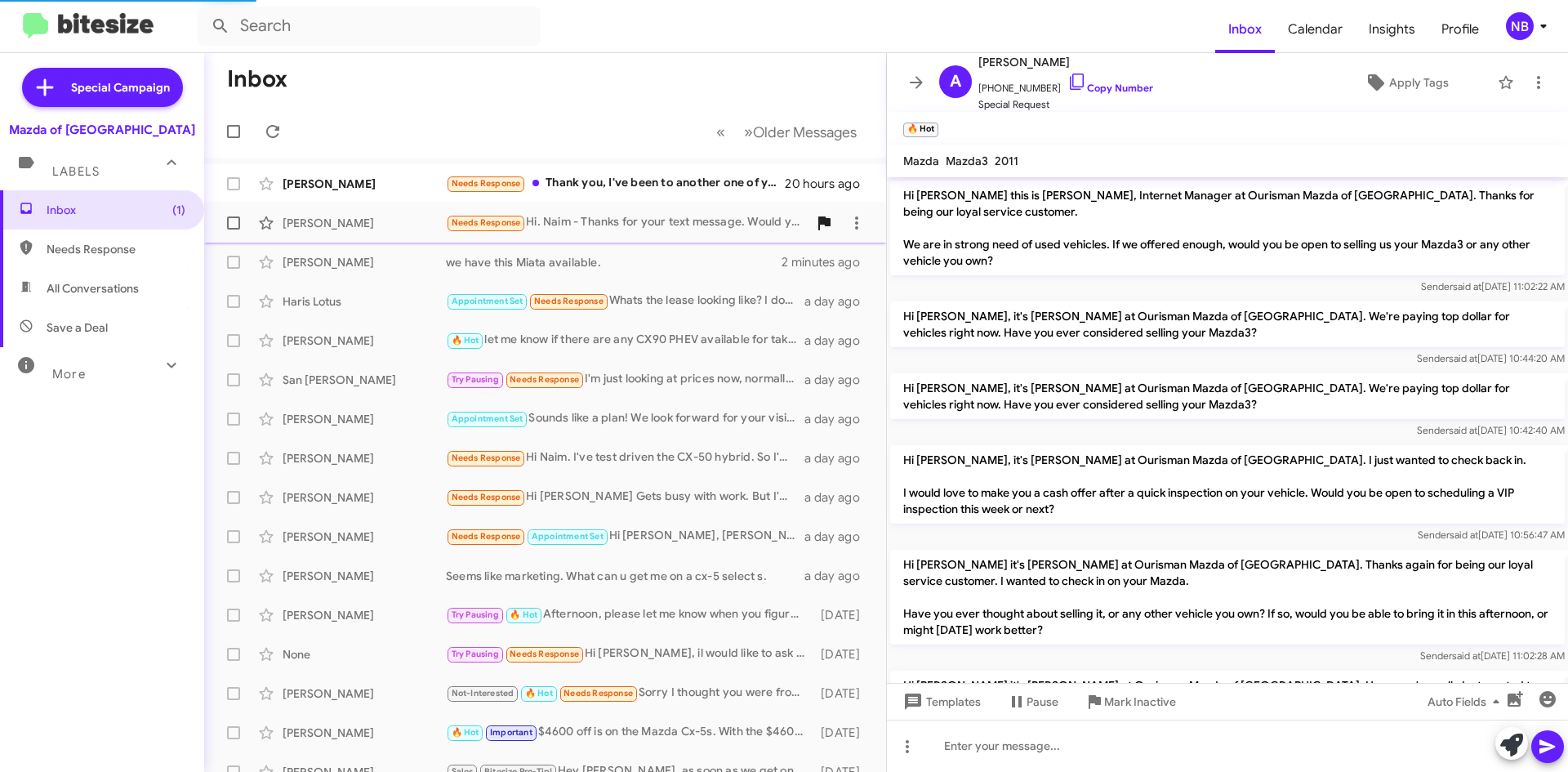
scroll to position [347, 0]
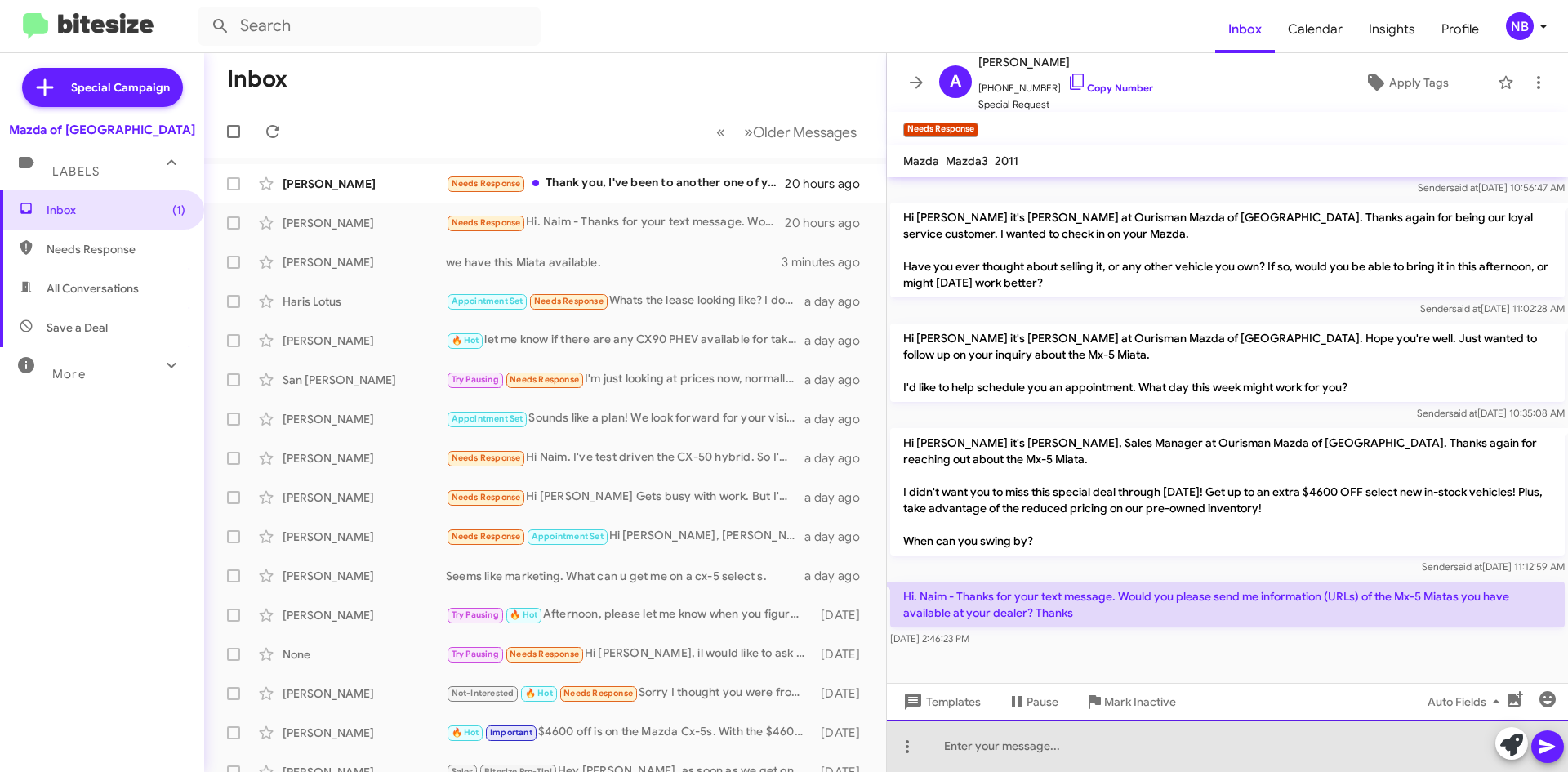
click at [1044, 755] on div at bounding box center [1228, 746] width 682 height 53
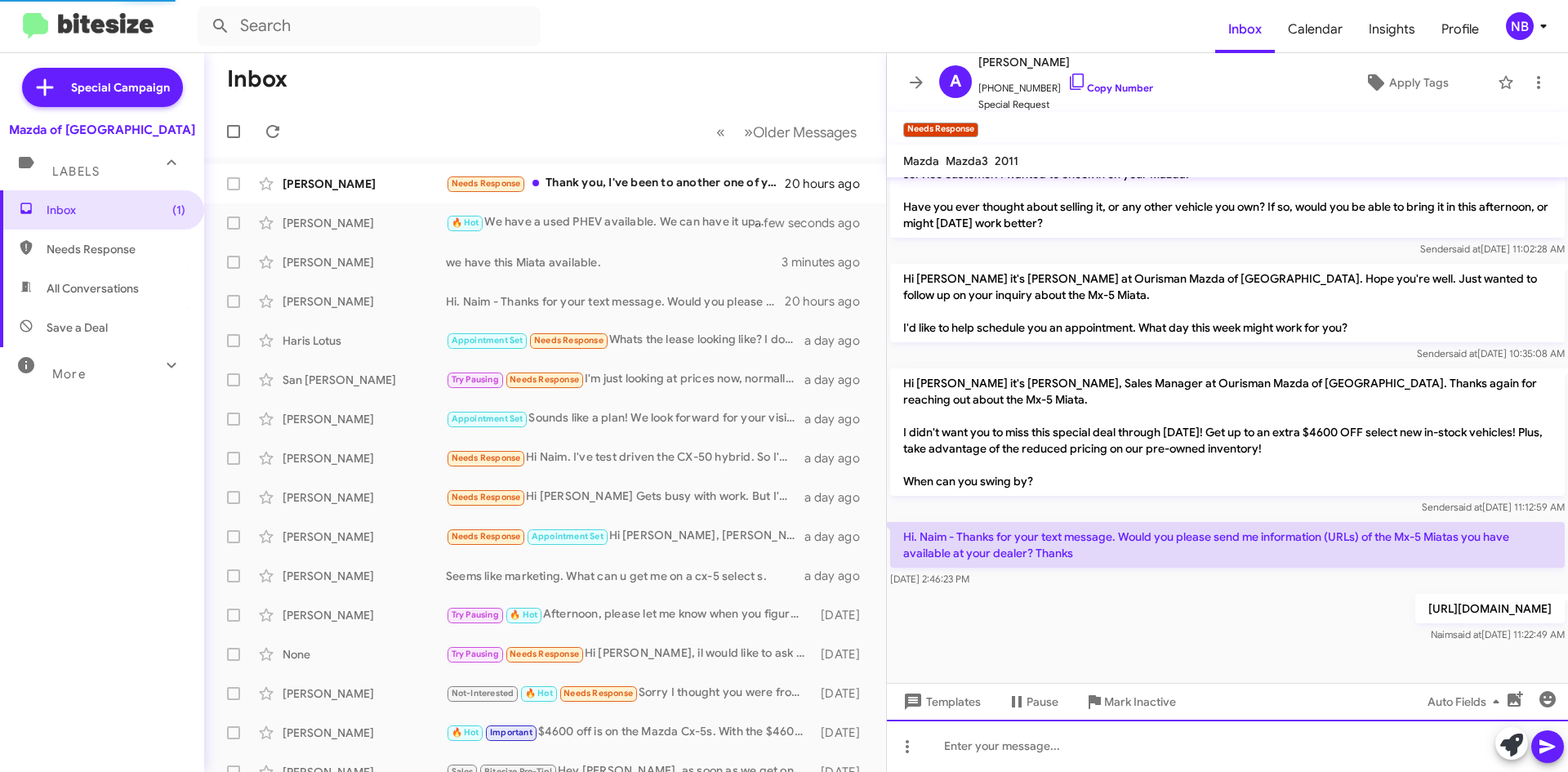
click at [1120, 753] on div at bounding box center [1228, 746] width 682 height 53
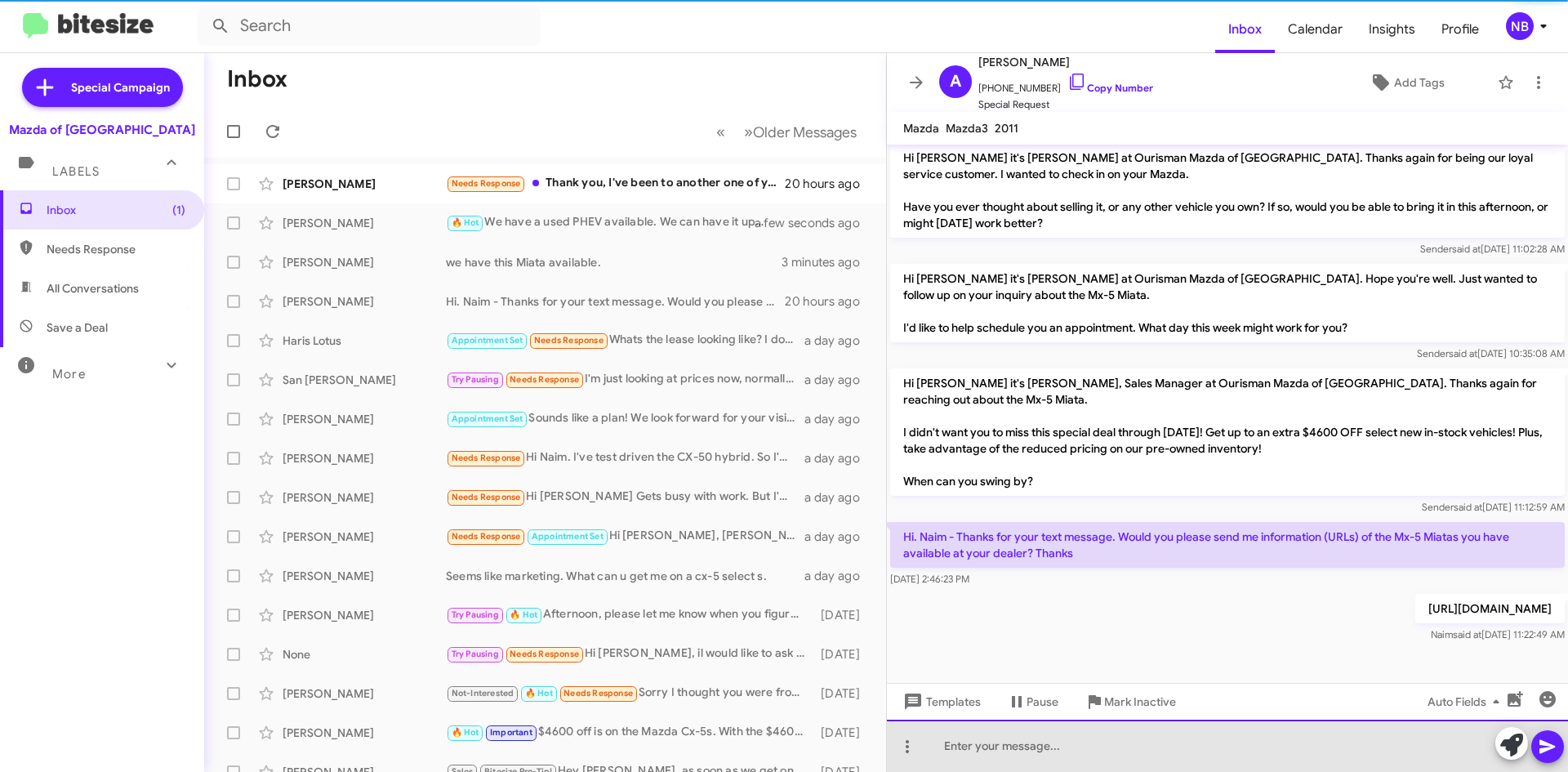
scroll to position [374, 0]
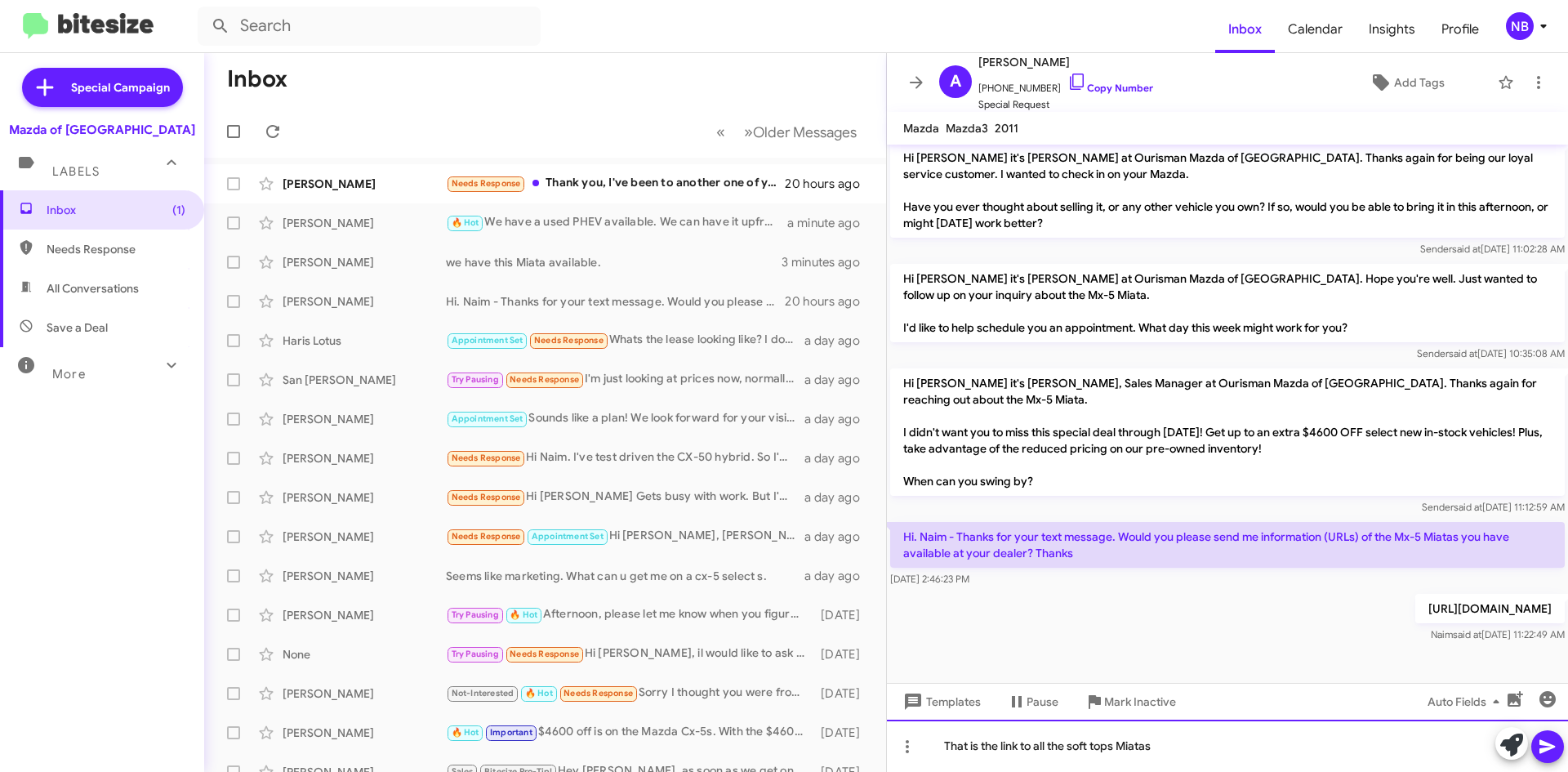
click at [1099, 745] on div "That is the link to all the soft tops Miatas" at bounding box center [1228, 746] width 682 height 53
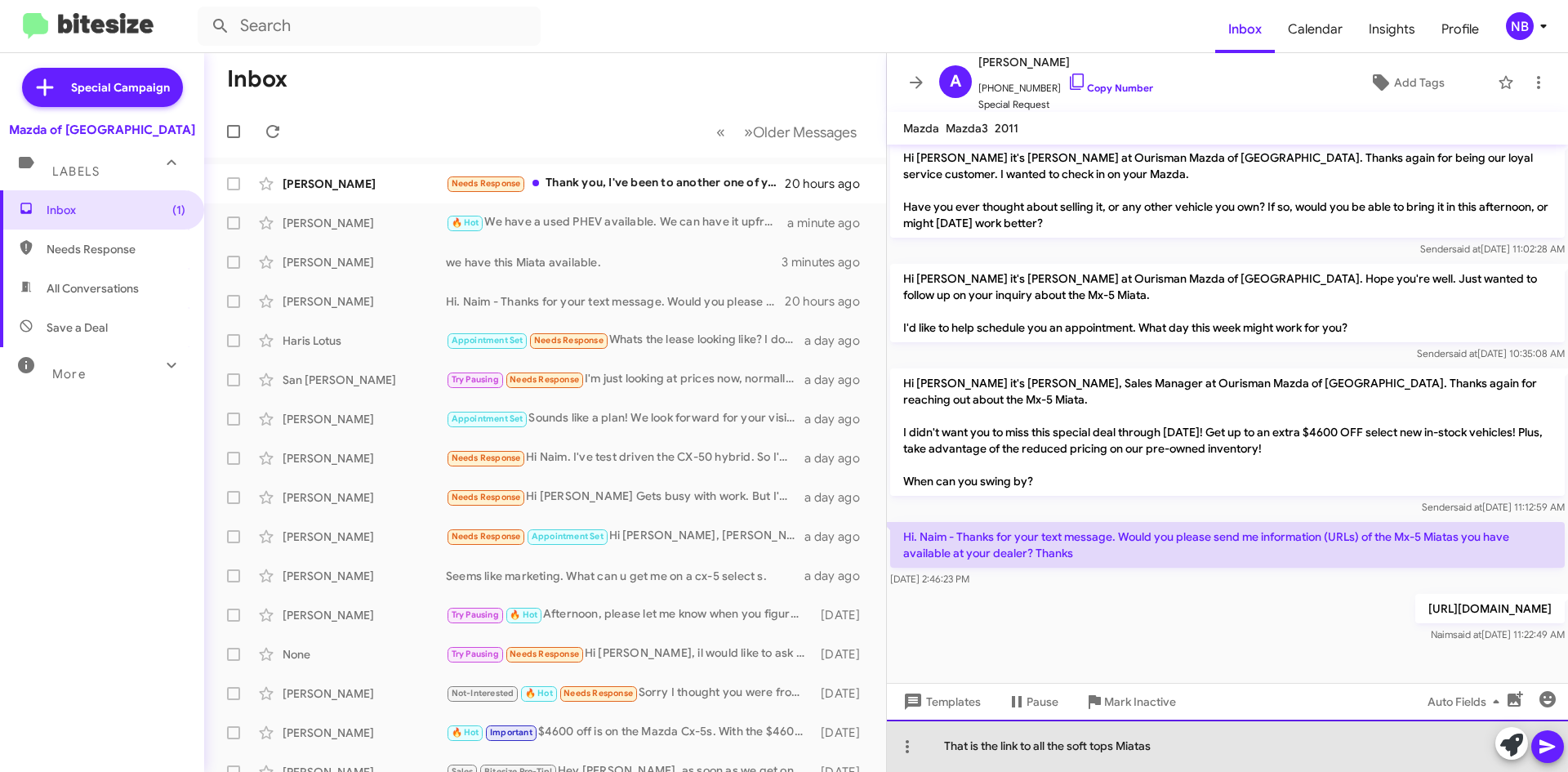
click at [1195, 745] on div "That is the link to all the soft tops Miatas" at bounding box center [1228, 746] width 682 height 53
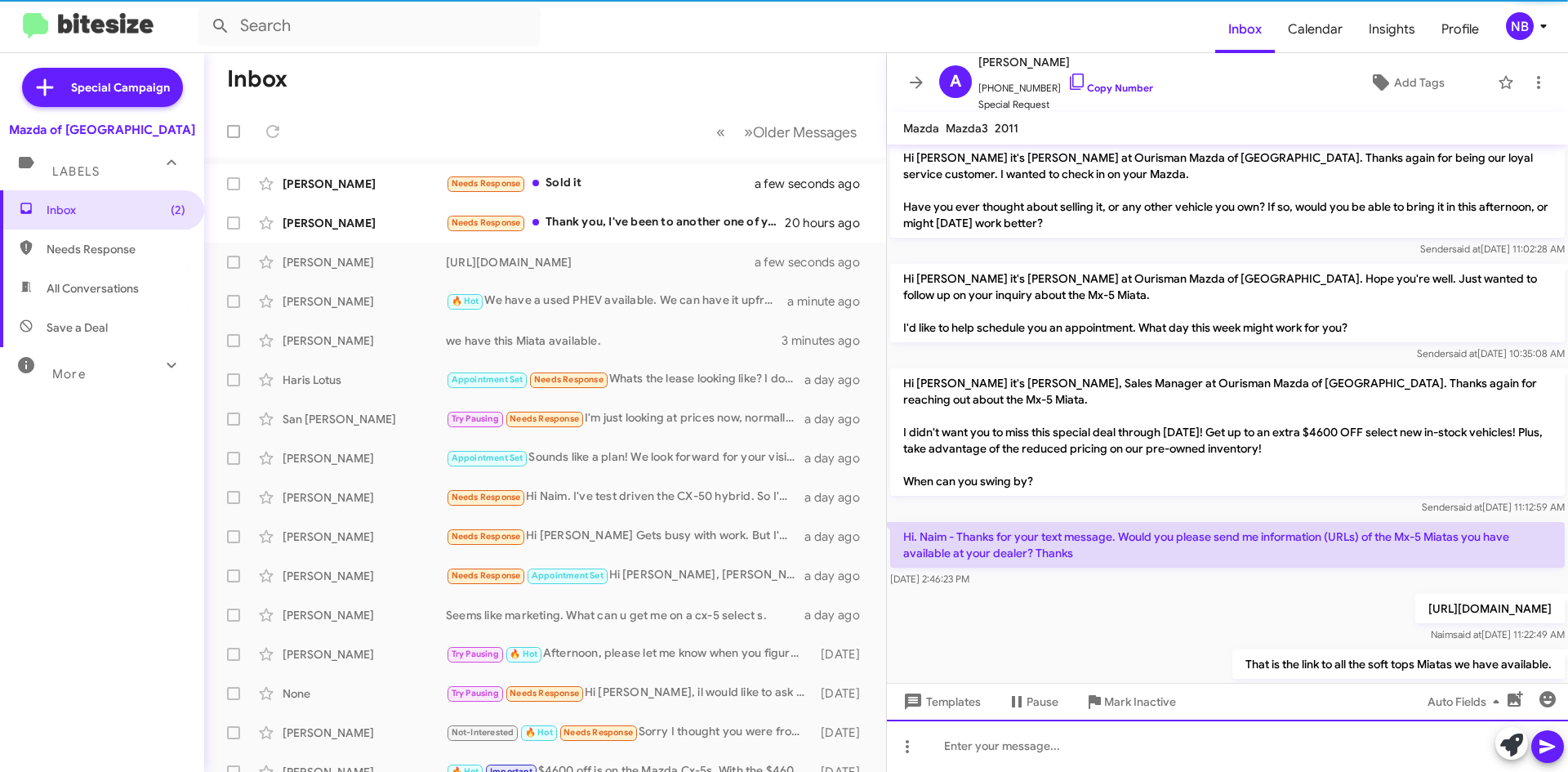
scroll to position [0, 0]
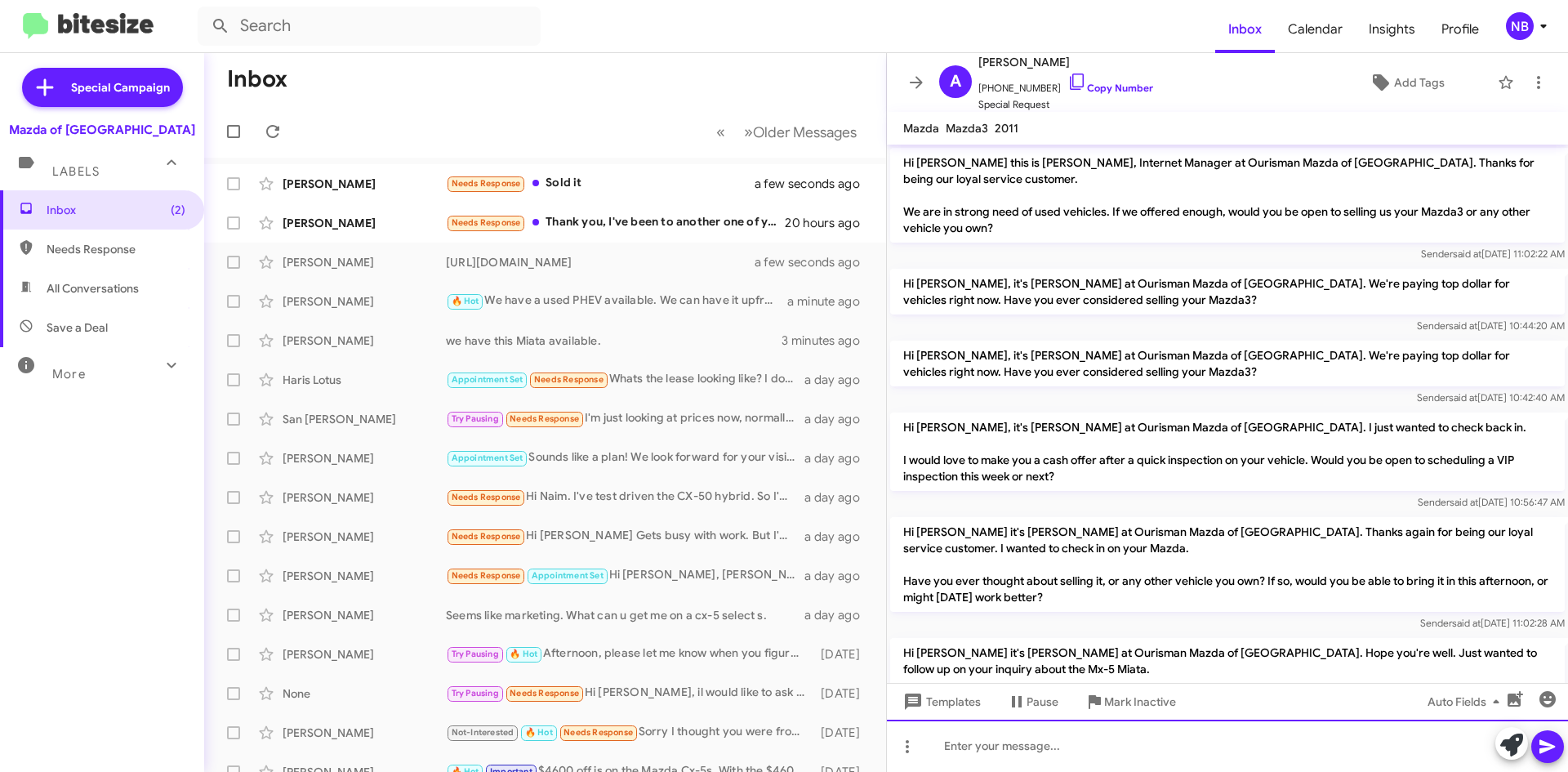
click at [1011, 732] on div at bounding box center [1228, 746] width 682 height 53
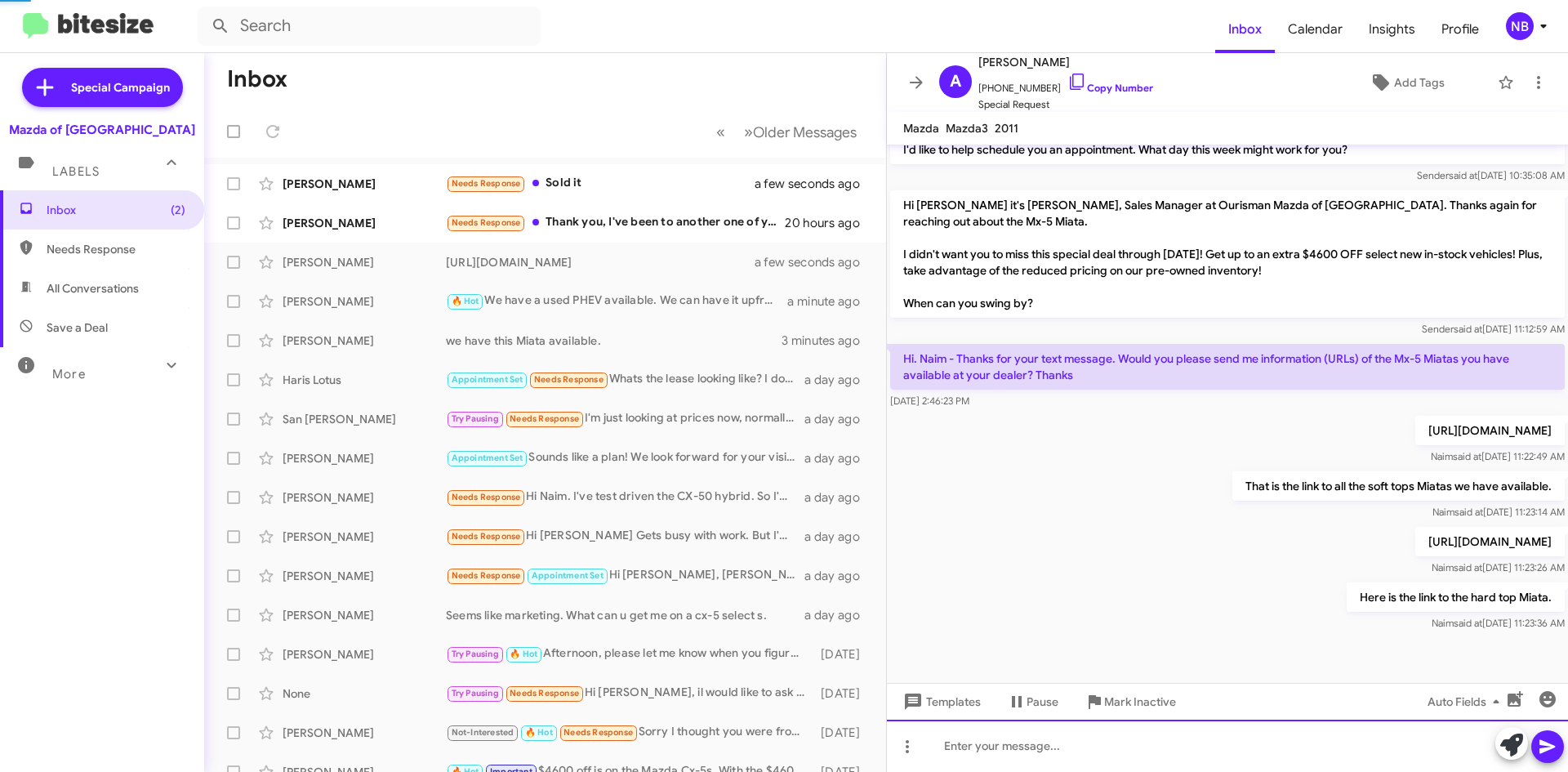
scroll to position [553, 0]
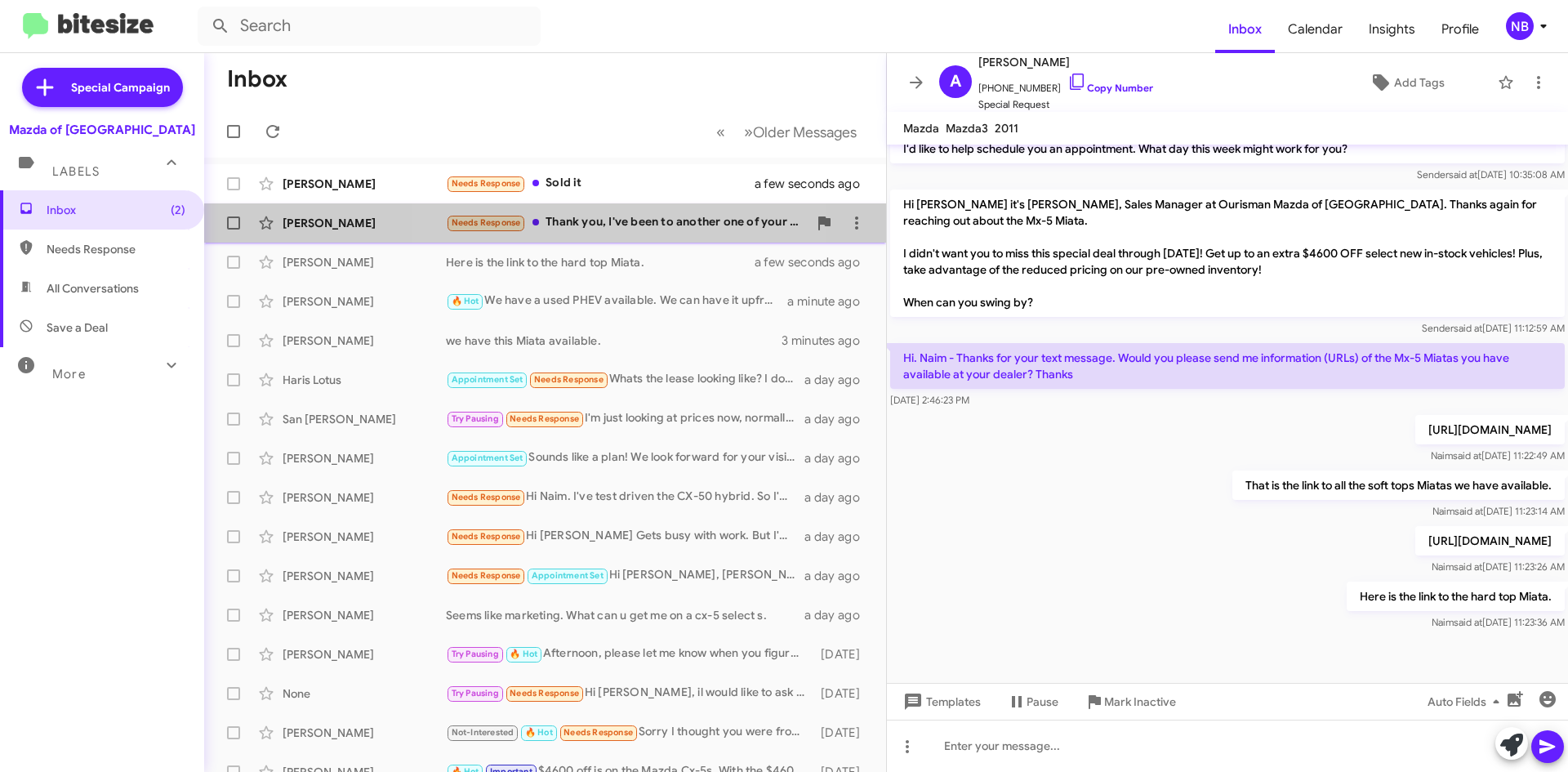
click at [639, 226] on div "Needs Response Thank you, I've been to another one of your dealers in [GEOGRAPH…" at bounding box center [627, 222] width 362 height 18
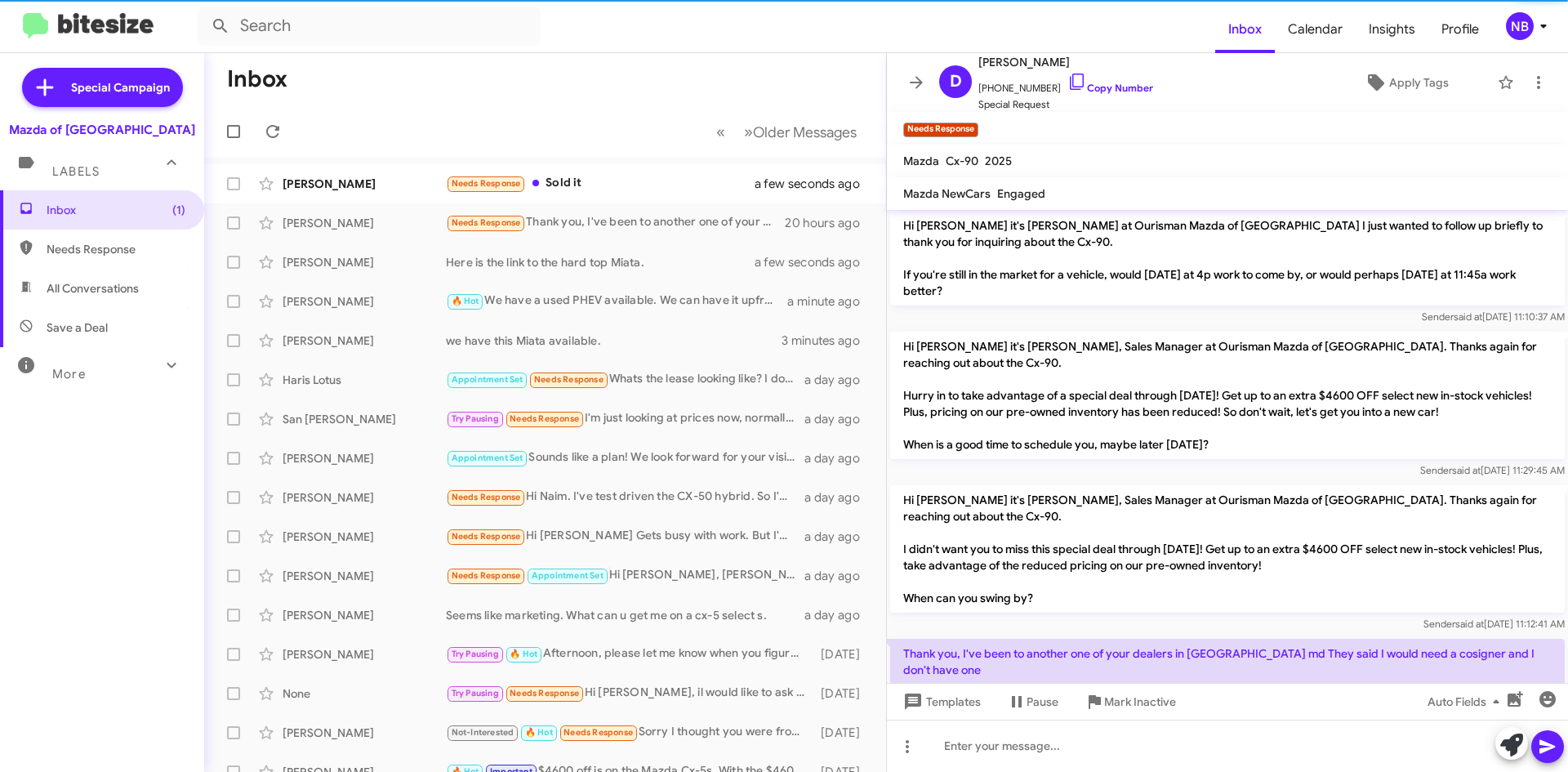
scroll to position [195, 0]
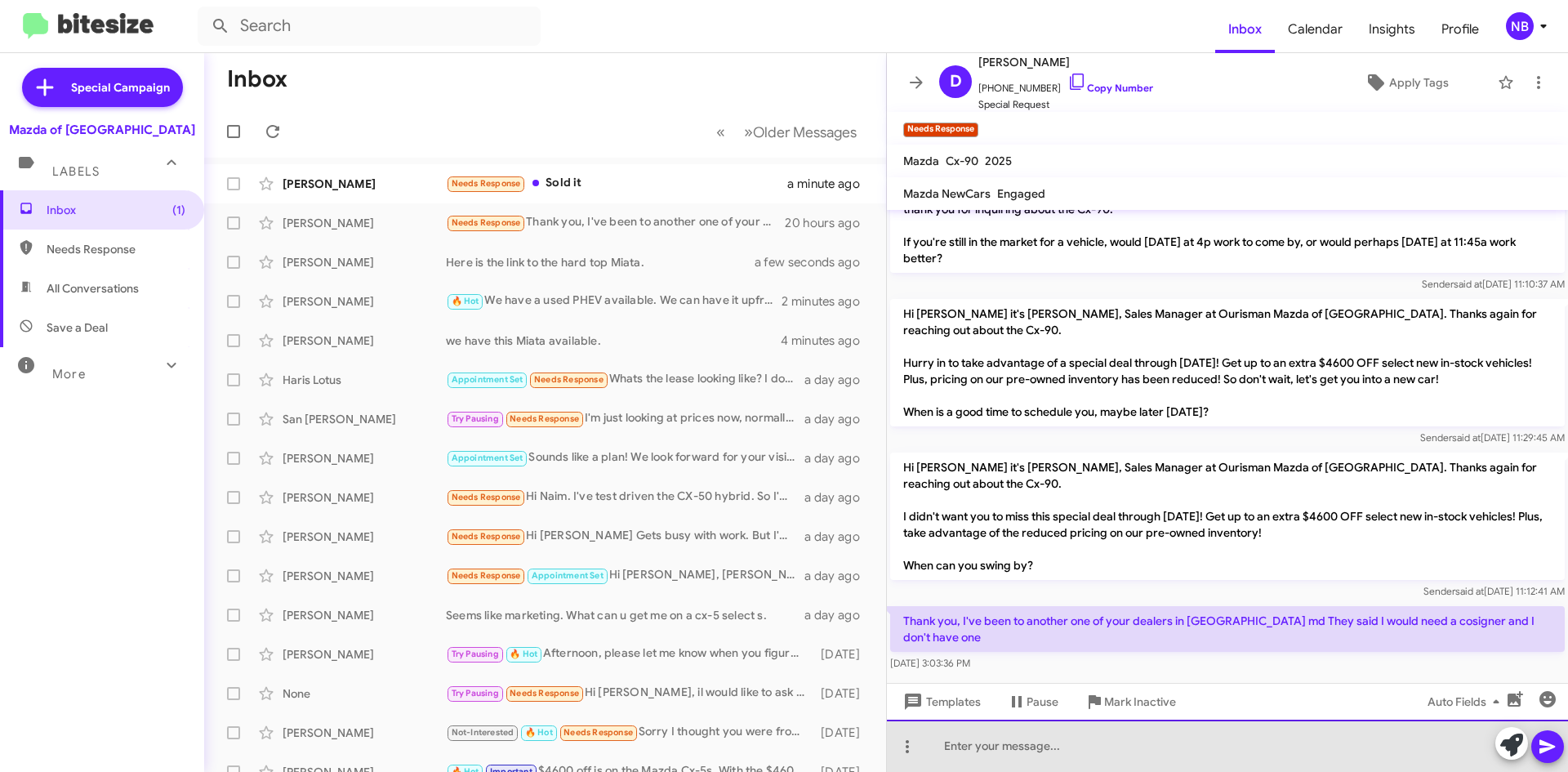
click at [990, 742] on div at bounding box center [1228, 746] width 682 height 53
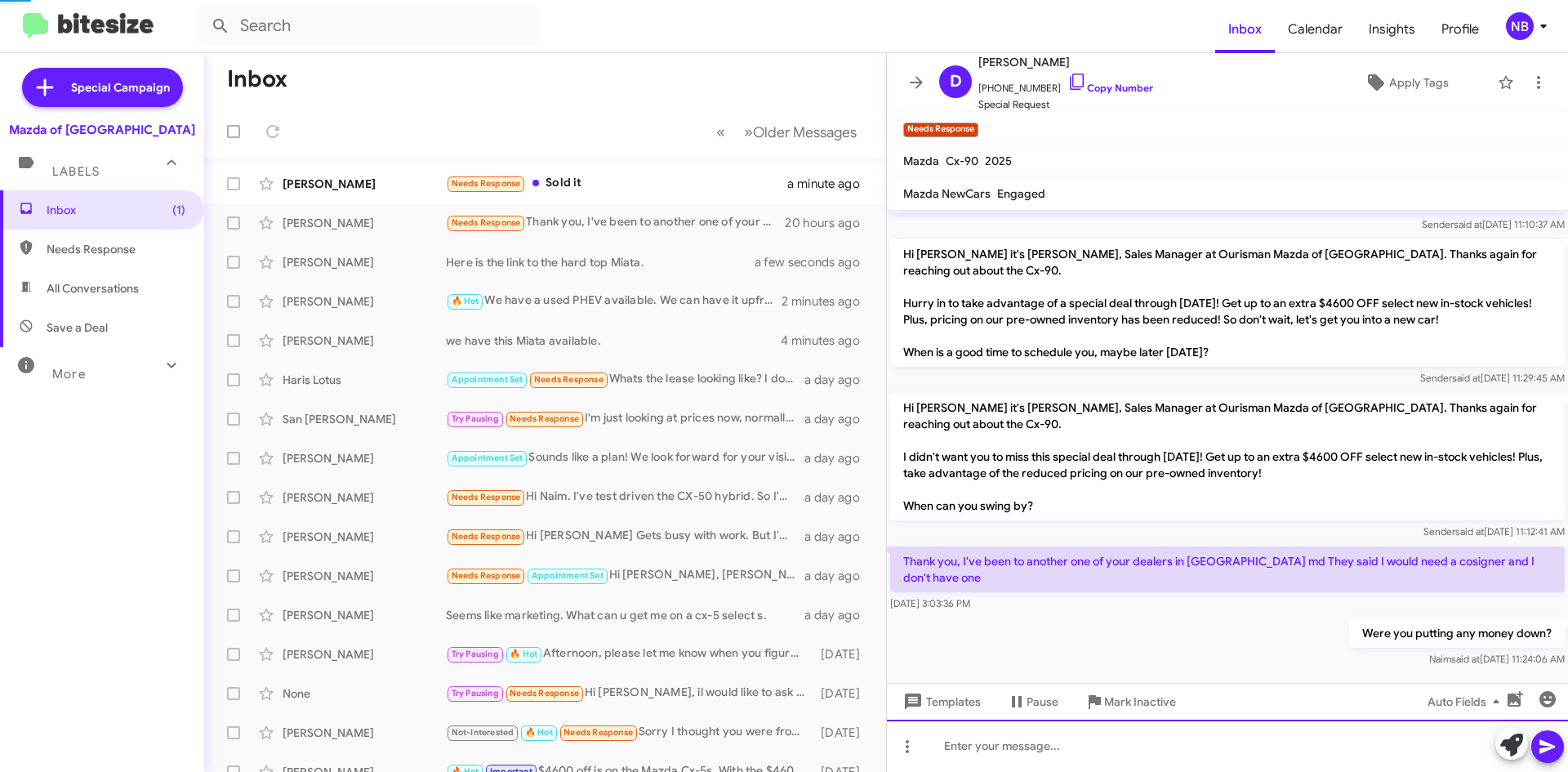
scroll to position [222, 0]
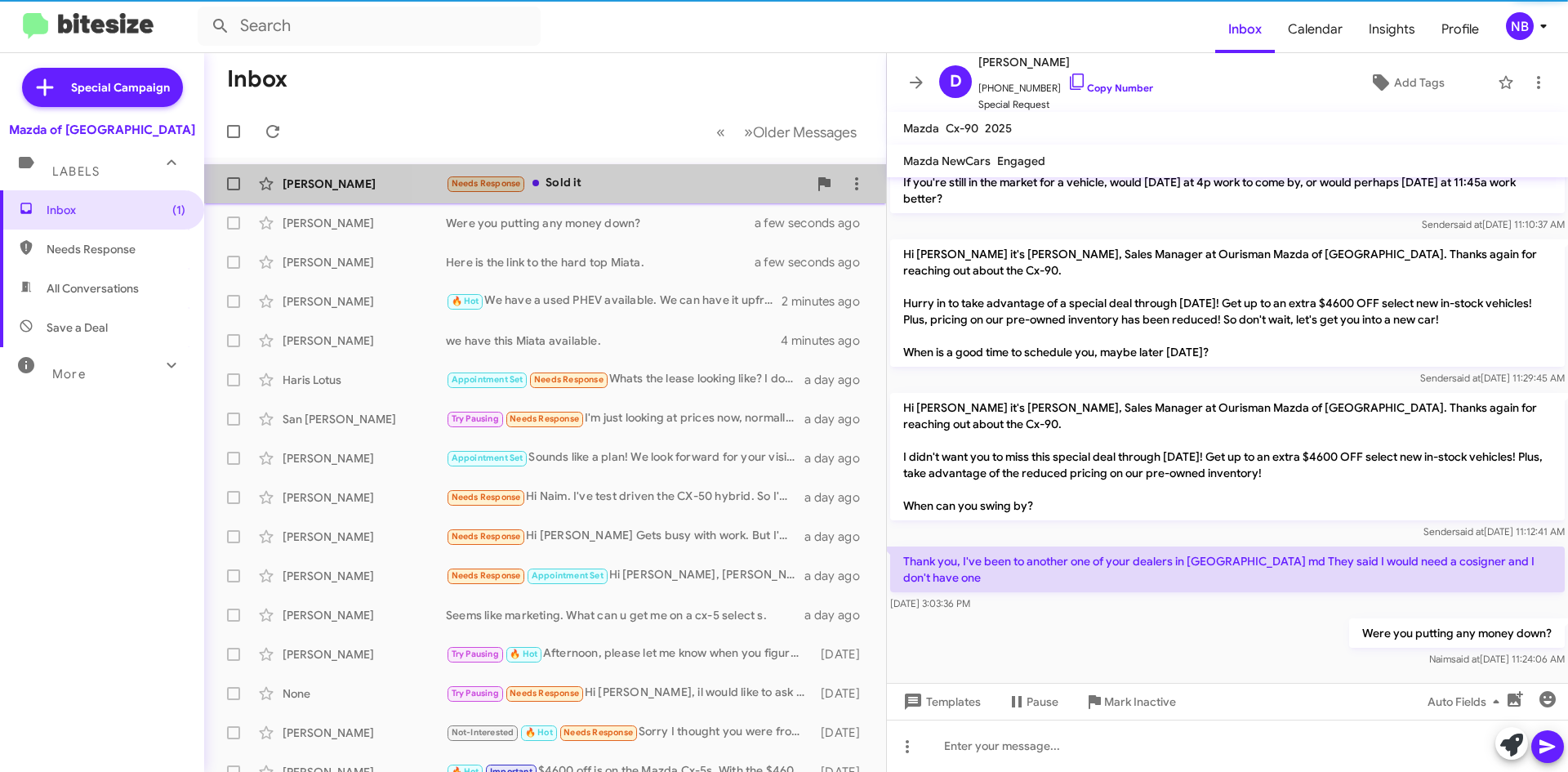
click at [646, 179] on div "Needs Response Sold it" at bounding box center [627, 183] width 362 height 18
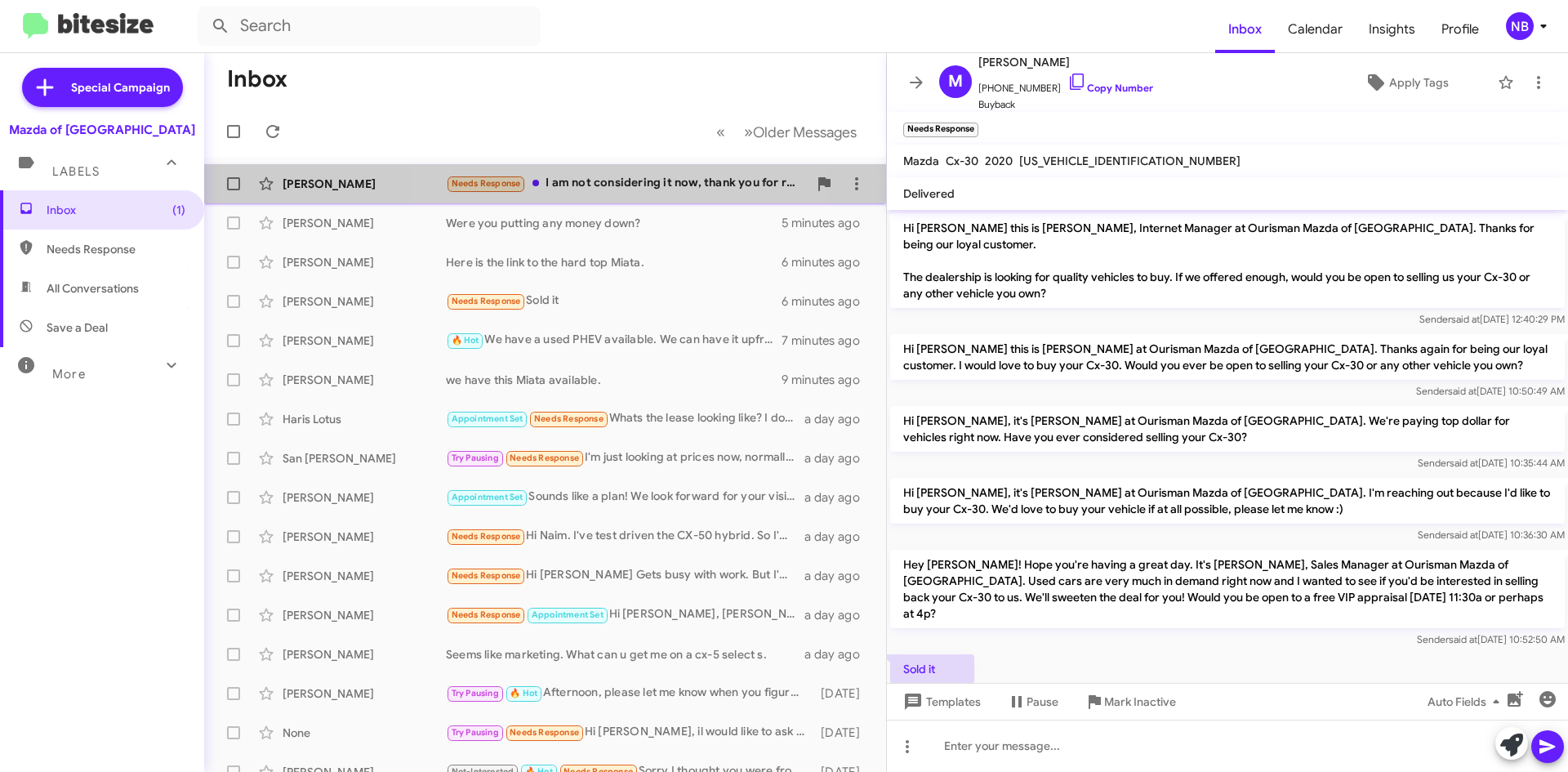
click at [633, 191] on div "Needs Response I am not considering it now, thank you for reaching out." at bounding box center [627, 183] width 362 height 18
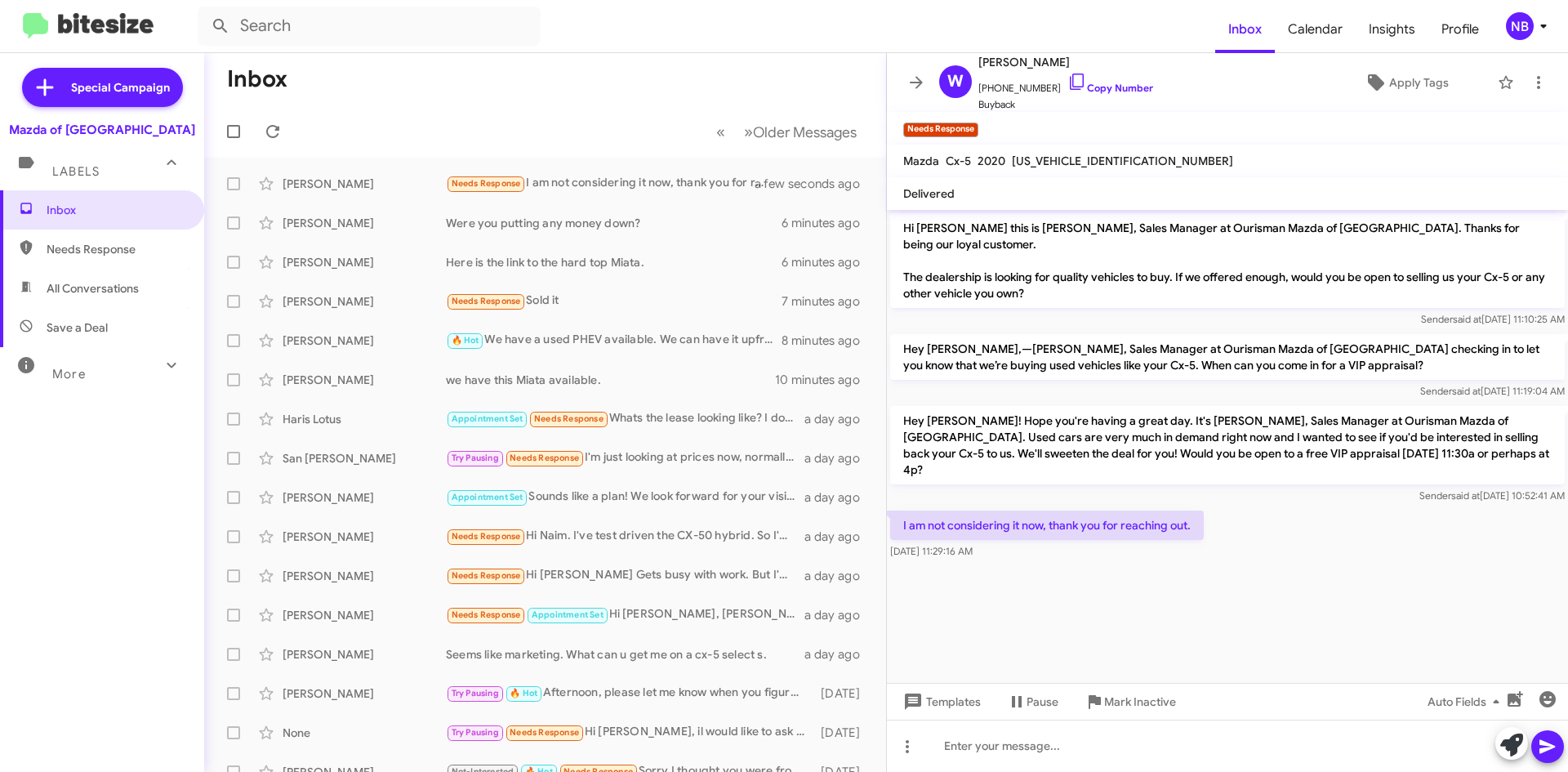
click at [1092, 552] on cdk-virtual-scroll-viewport "Hi [PERSON_NAME] this is [PERSON_NAME], Sales Manager at Ourisman Mazda of [GEO…" at bounding box center [1228, 447] width 682 height 473
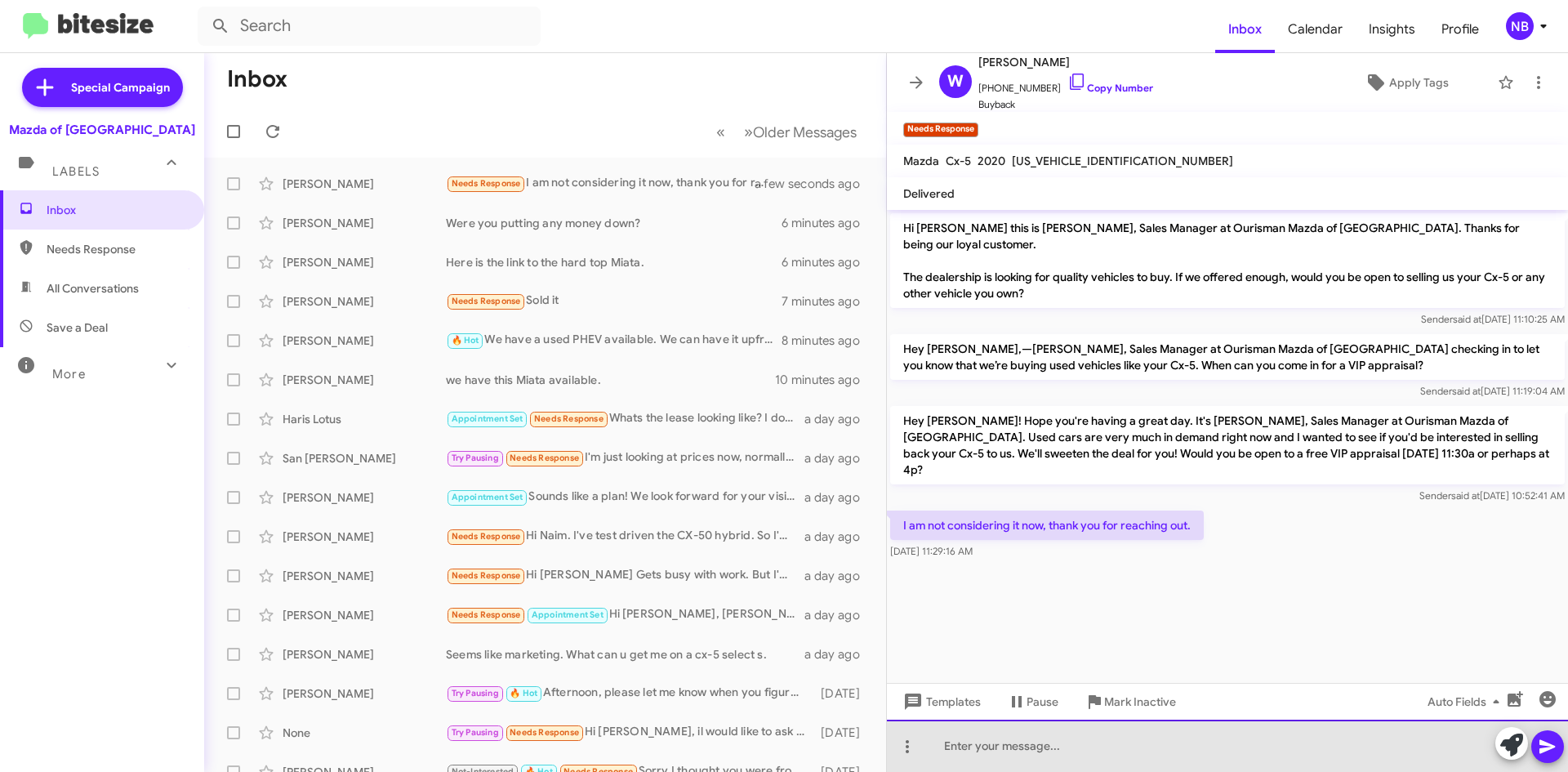
click at [988, 740] on div at bounding box center [1228, 746] width 682 height 53
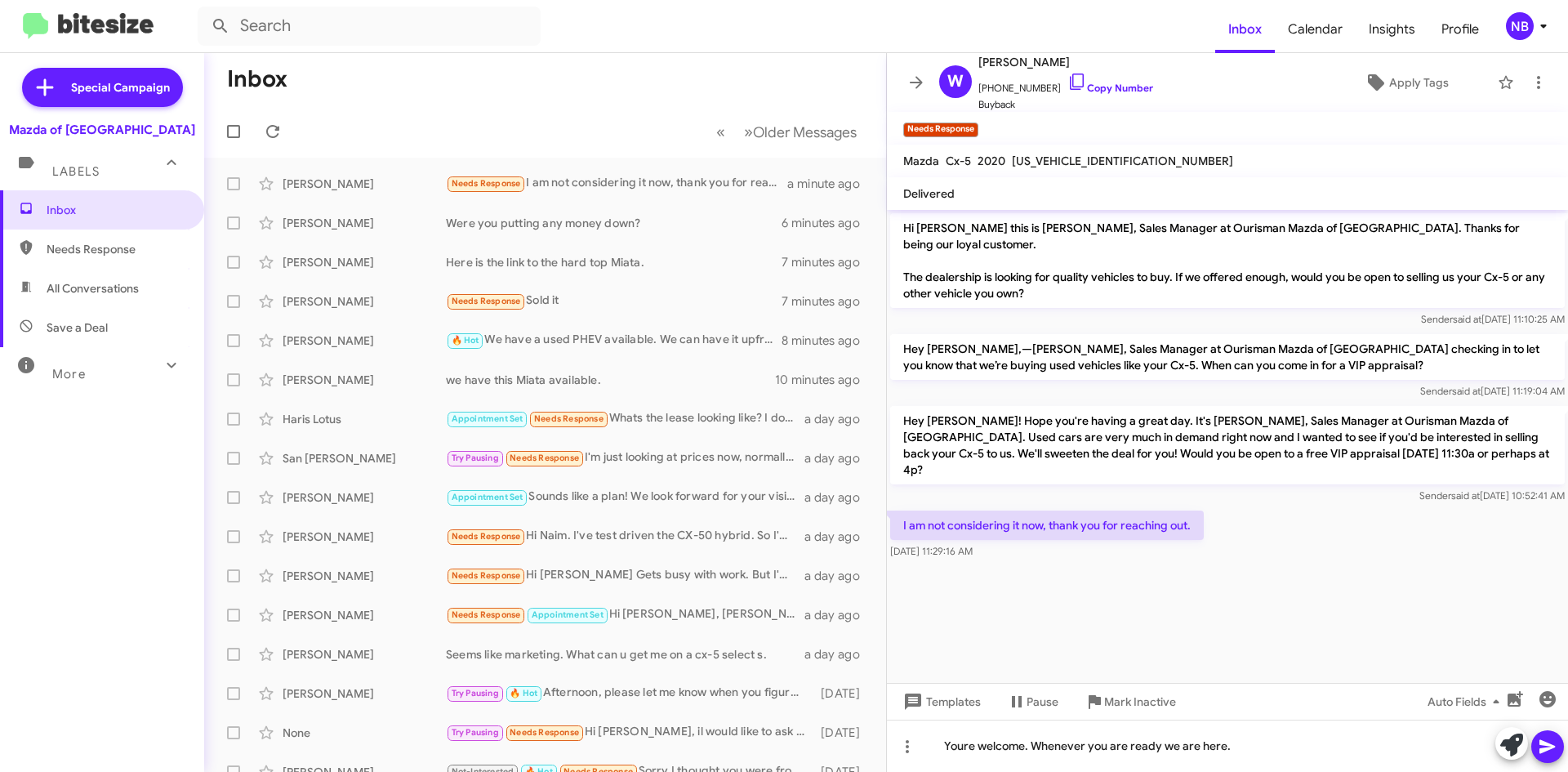
click at [1539, 736] on span at bounding box center [1548, 747] width 19 height 33
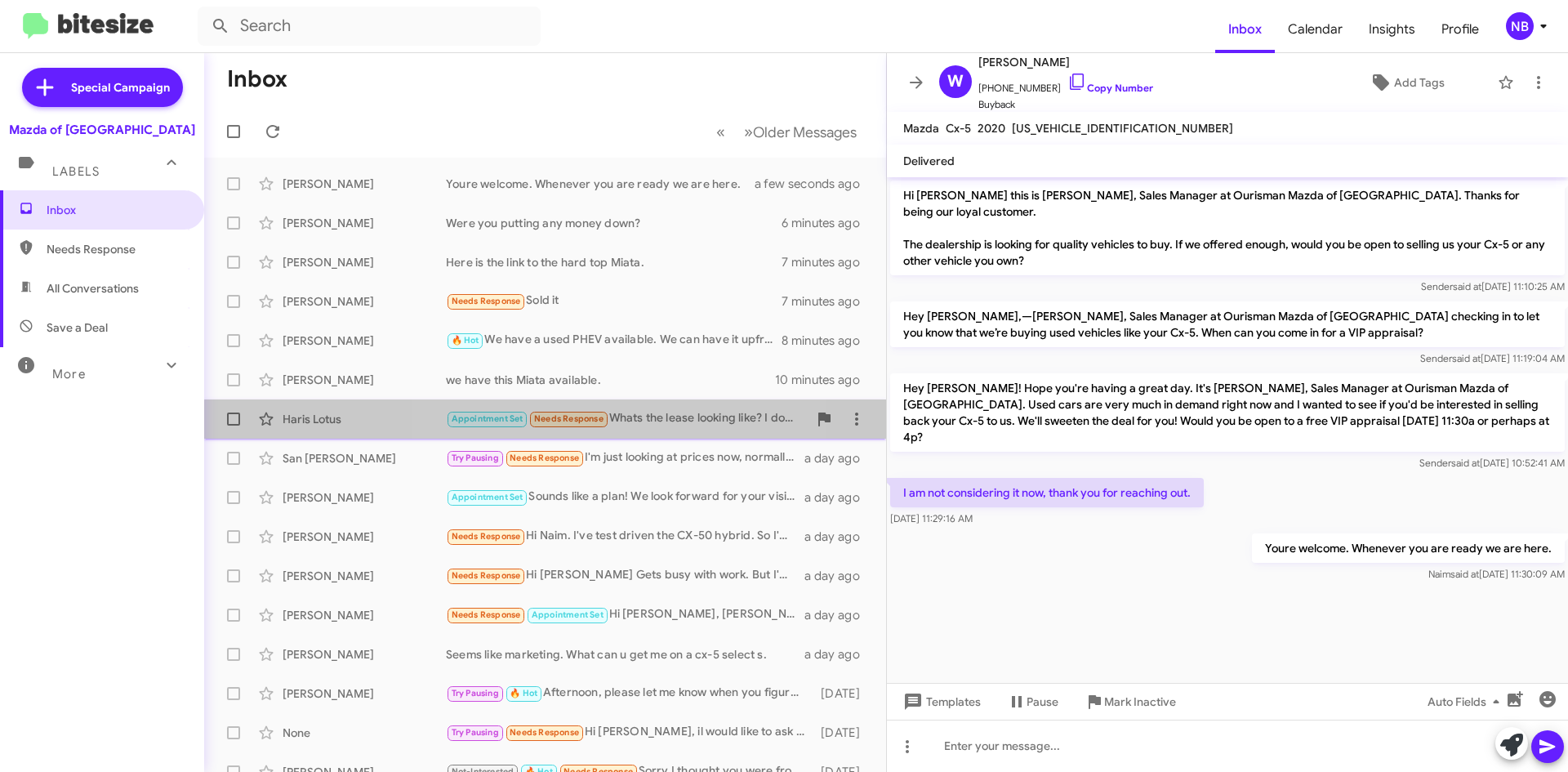
click at [620, 425] on div "Appointment Set Needs Response Whats the lease looking like? I dont want to pay…" at bounding box center [627, 418] width 362 height 18
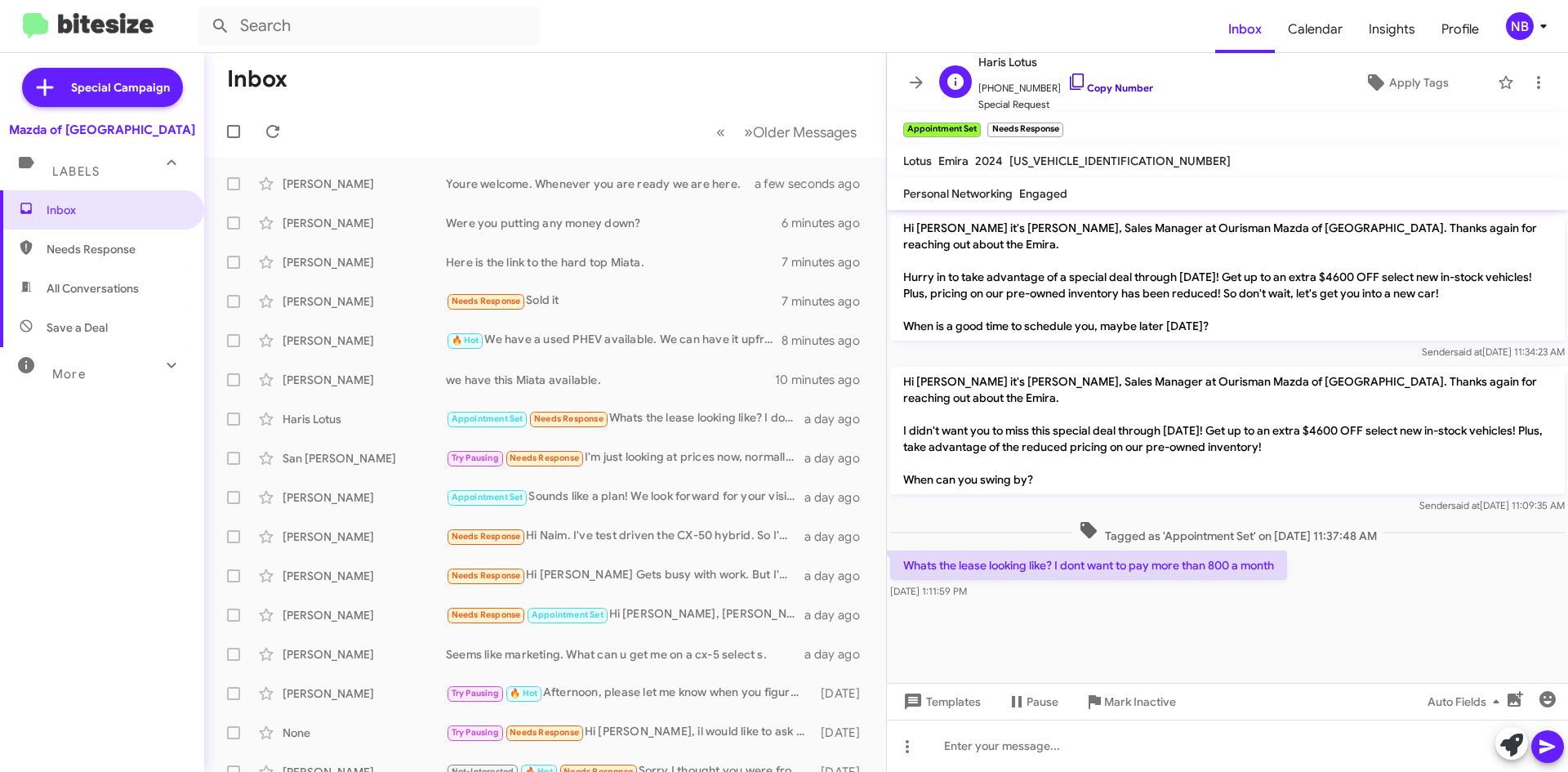
click at [1129, 85] on link "Copy Number" at bounding box center [1110, 88] width 86 height 13
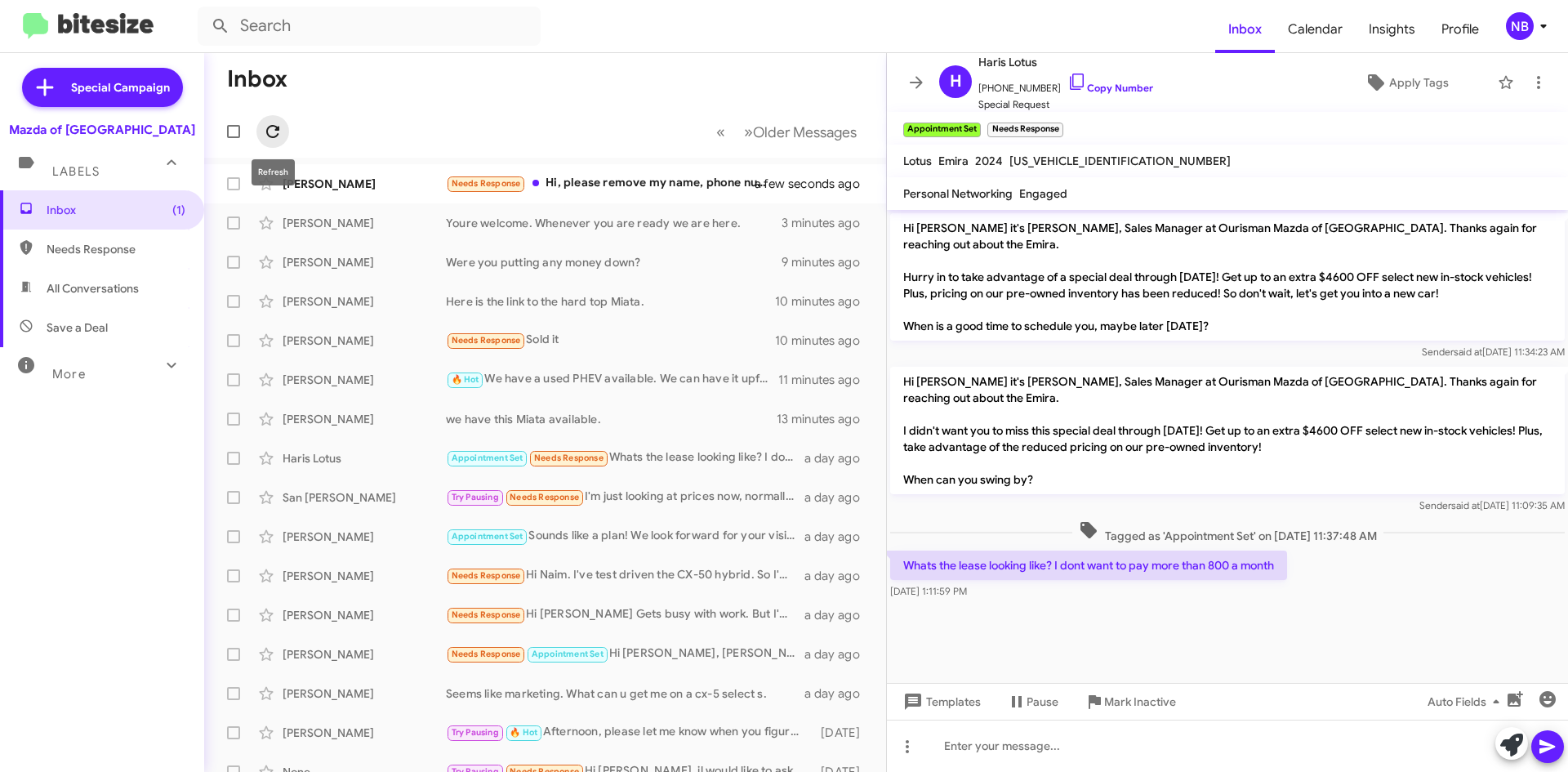
click at [268, 145] on button at bounding box center [273, 131] width 33 height 33
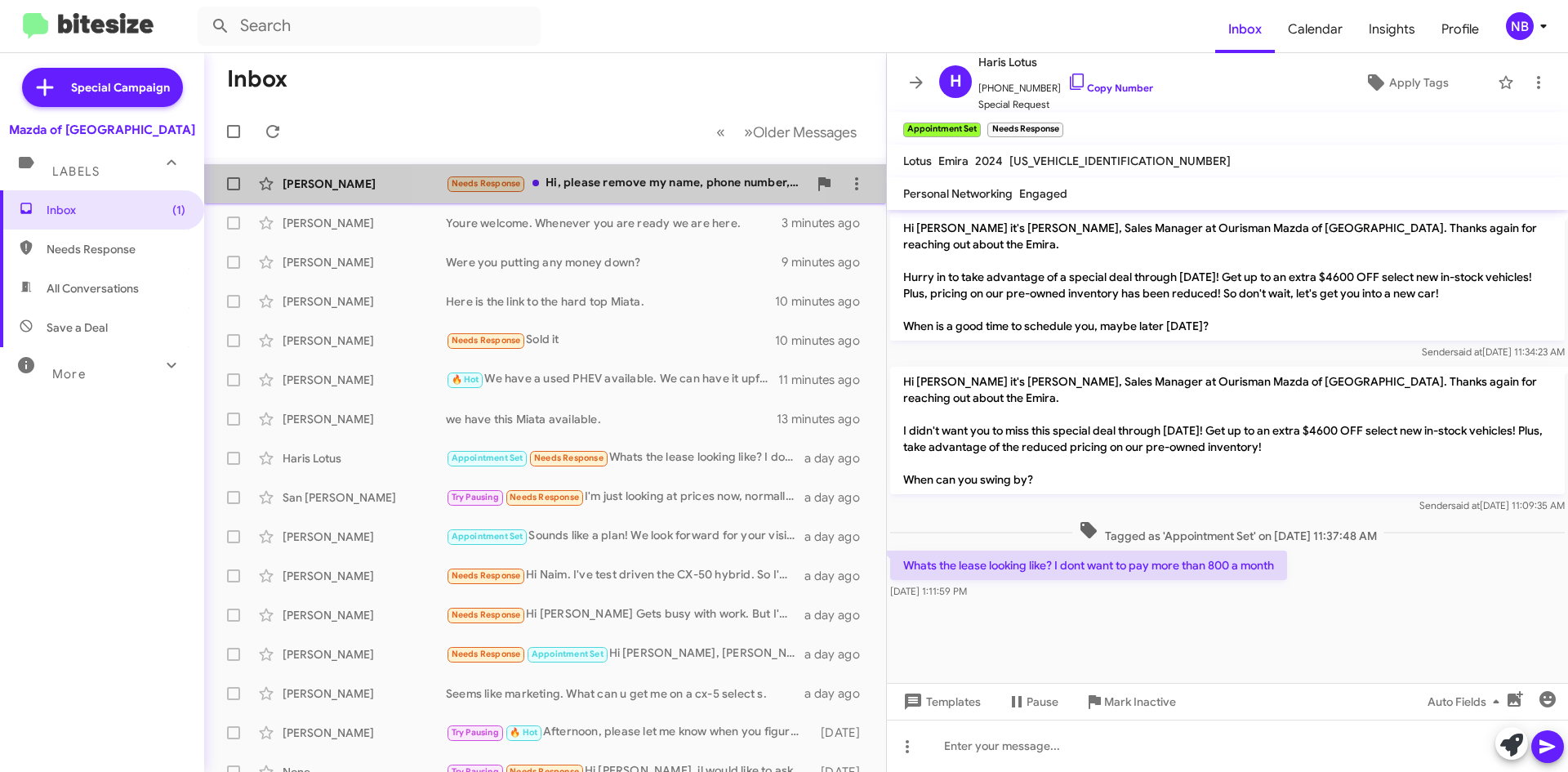
click at [634, 188] on div "Needs Response Hi, please remove my name, phone number, email, and postal addre…" at bounding box center [627, 183] width 362 height 18
